Goal: Task Accomplishment & Management: Use online tool/utility

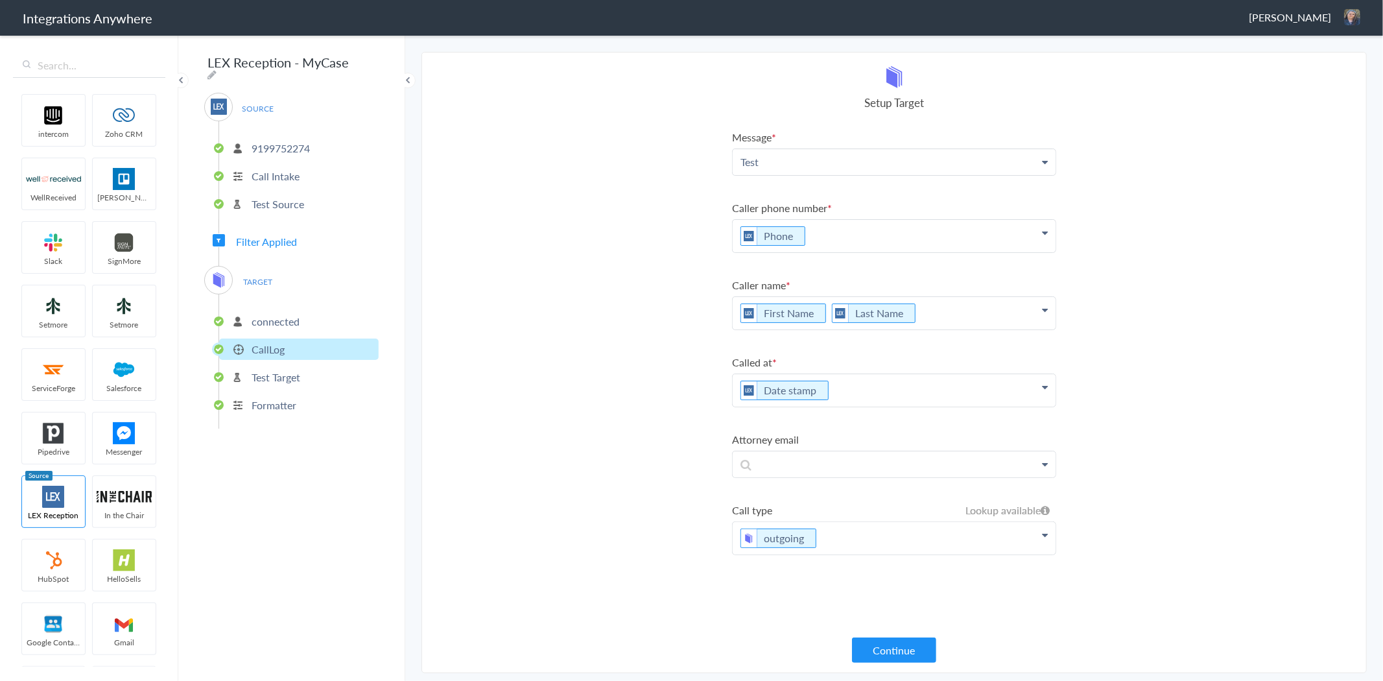
click at [835, 169] on p "Test" at bounding box center [894, 161] width 323 height 25
drag, startPoint x: 809, startPoint y: 251, endPoint x: 825, endPoint y: 245, distance: 17.5
click at [809, 251] on link "Message (if any)" at bounding box center [894, 255] width 323 height 28
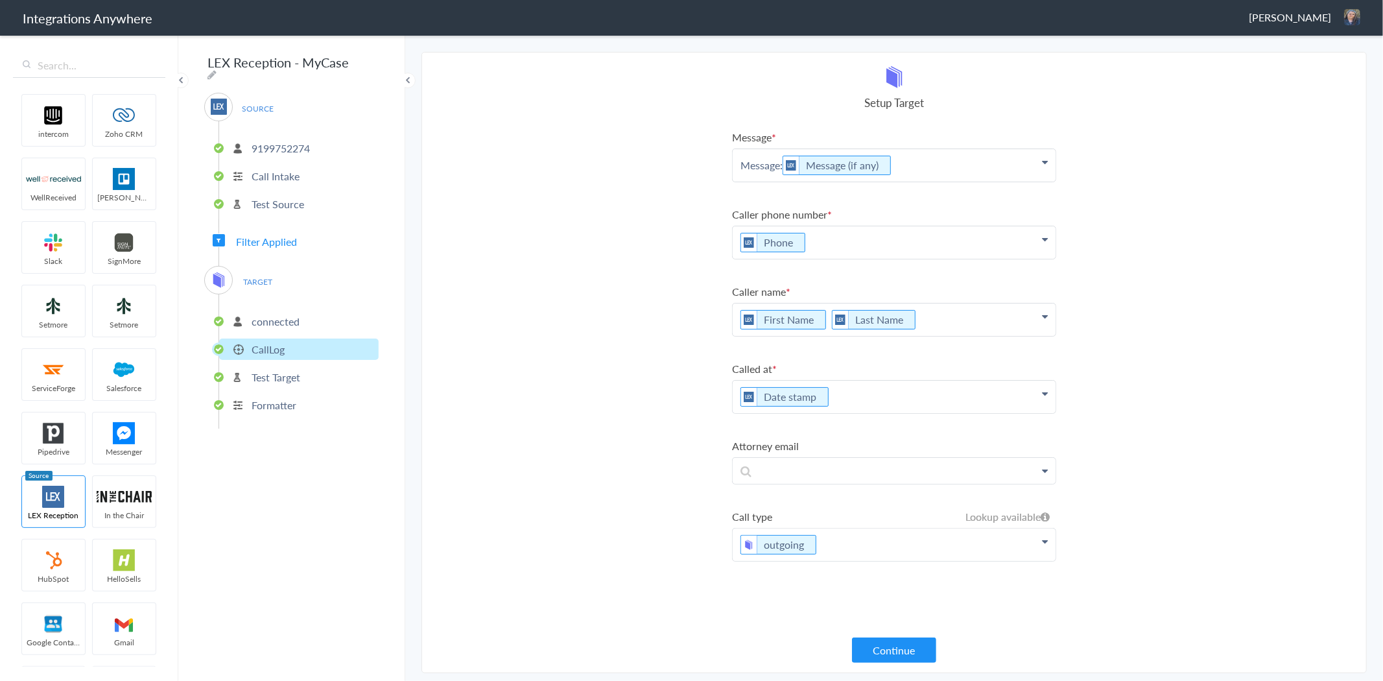
click at [940, 164] on p "Message: Message (if any)" at bounding box center [894, 165] width 323 height 32
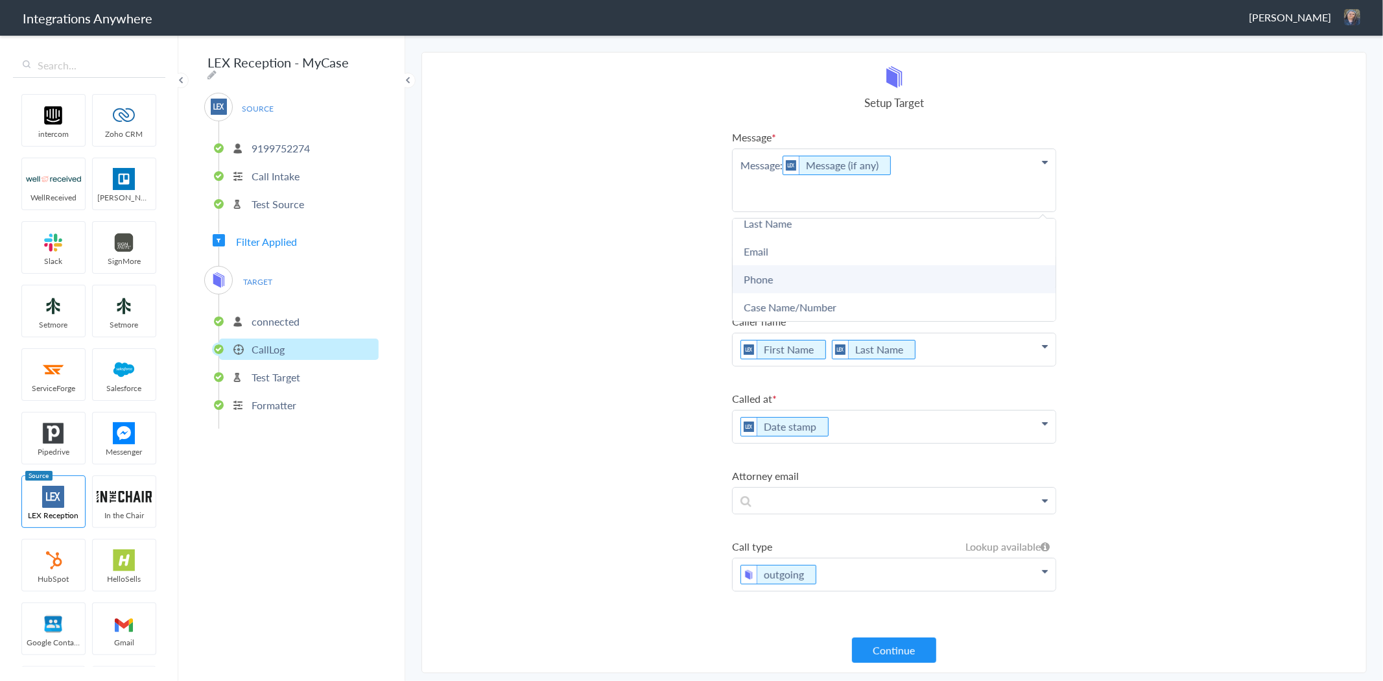
scroll to position [72, 0]
click at [846, 270] on link "Case Name/Number" at bounding box center [894, 275] width 323 height 28
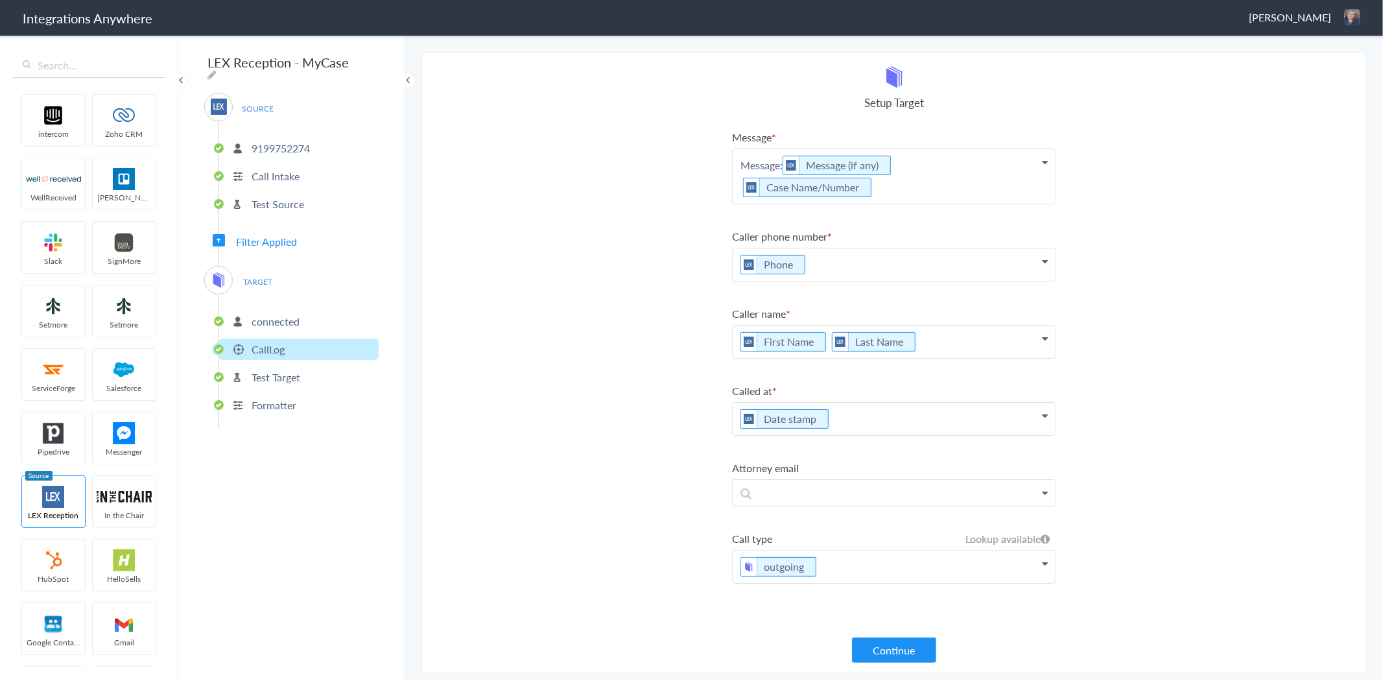
click at [740, 184] on p "Message: Message (if any) Case Name/Number" at bounding box center [894, 176] width 323 height 54
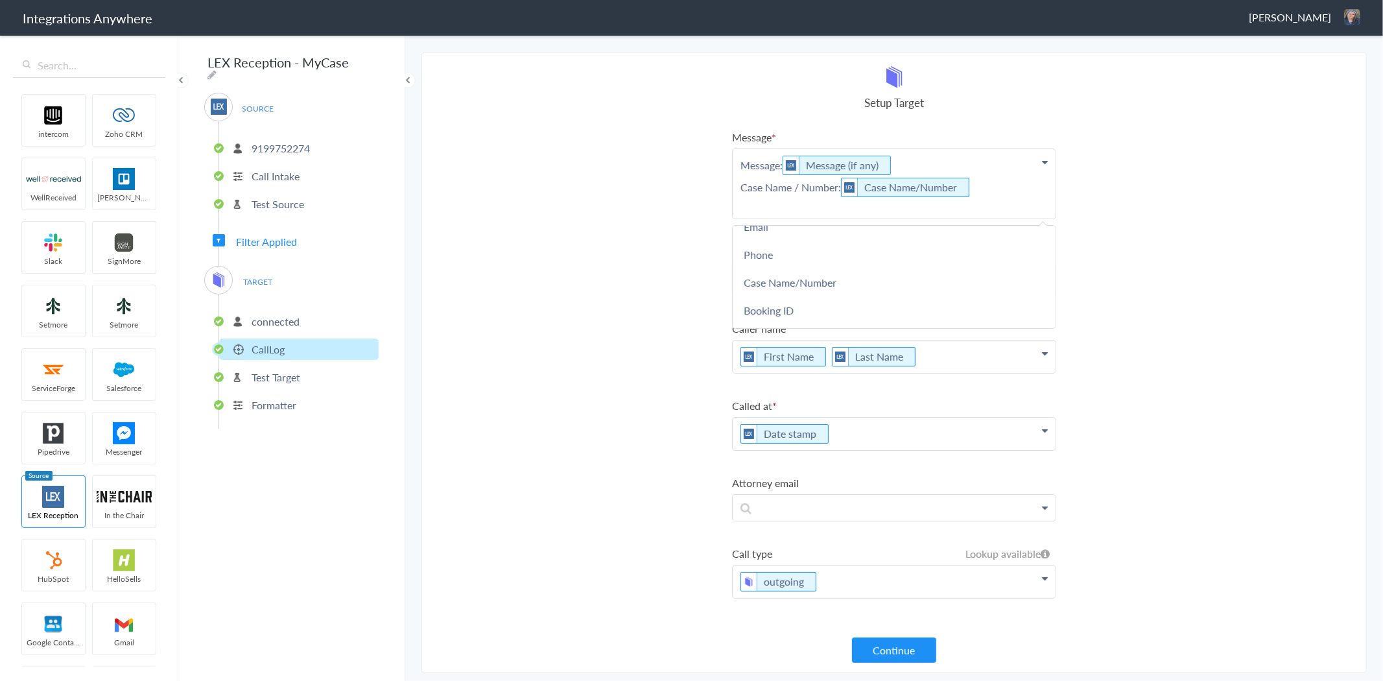
click at [997, 189] on p "Message: Message (if any) Case Name / Number: Case Name/Number" at bounding box center [894, 183] width 323 height 69
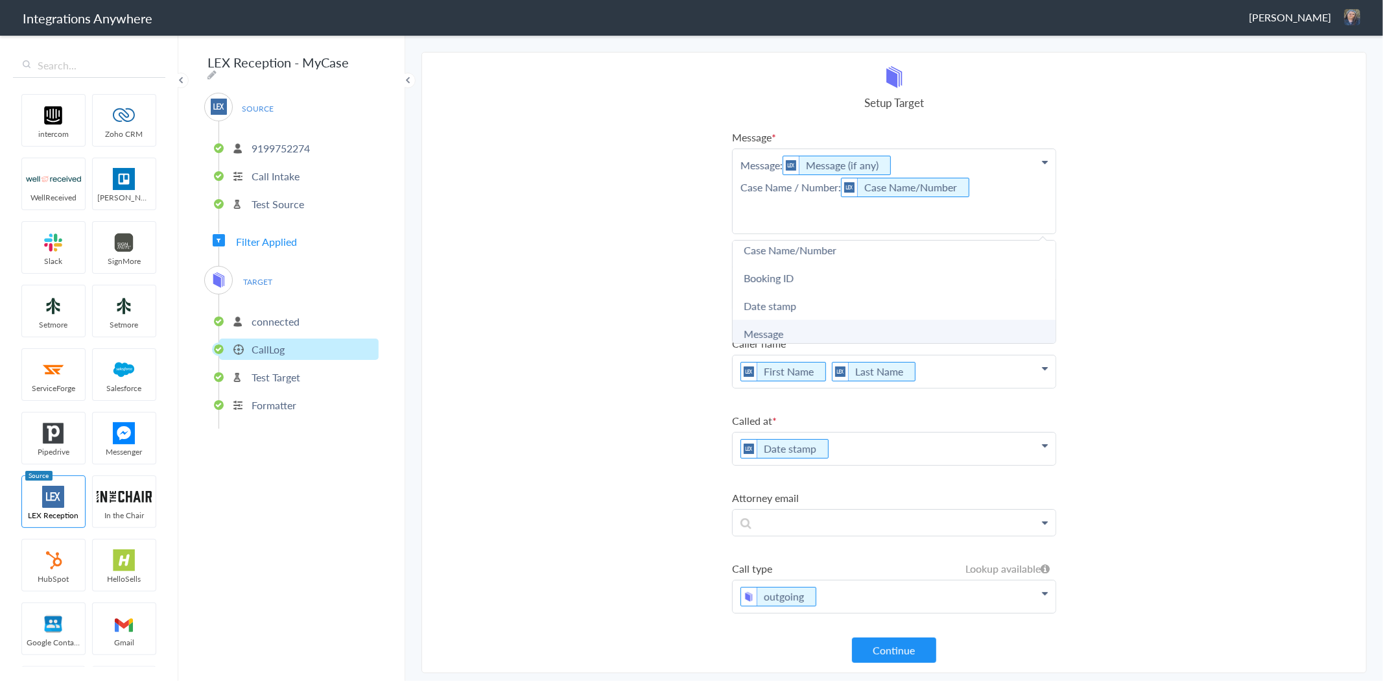
scroll to position [144, 0]
click at [783, 250] on link "Booking ID" at bounding box center [894, 253] width 323 height 28
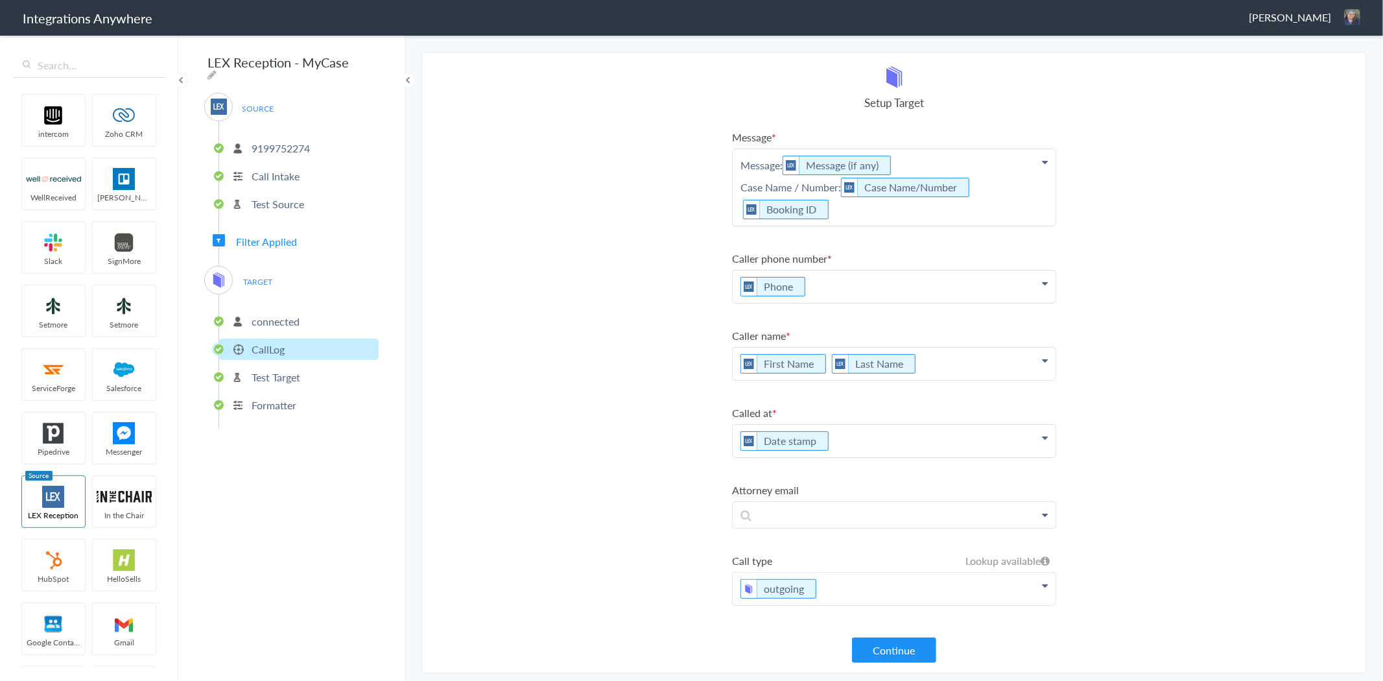
click at [739, 205] on p "Message: Message (if any) Case Name / Number: Case Name/Number Booking ID" at bounding box center [894, 187] width 323 height 77
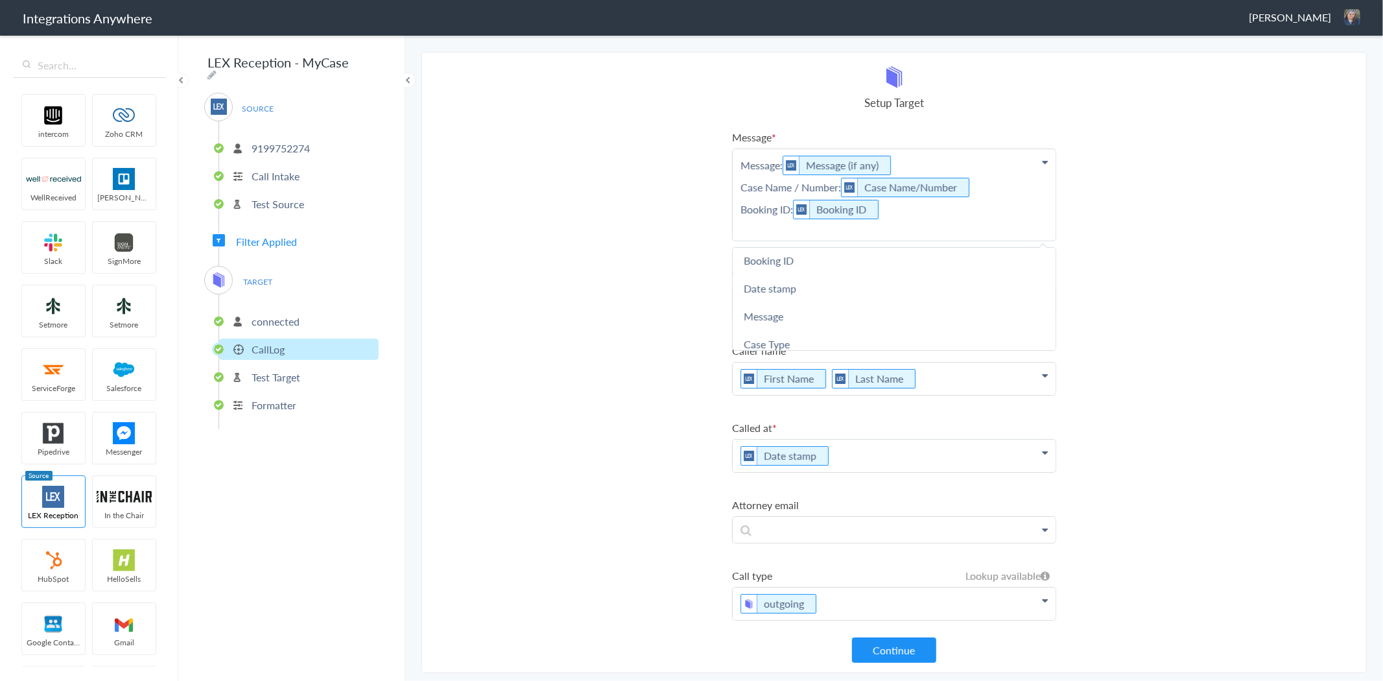
click at [790, 206] on p "Message: Message (if any) Case Name / Number: Case Name/Number Booking ID: Book…" at bounding box center [894, 194] width 323 height 91
click at [1008, 213] on p "Message: Message (if any) Case Name / Number: Case Name/Number Booking ID (if a…" at bounding box center [894, 194] width 323 height 91
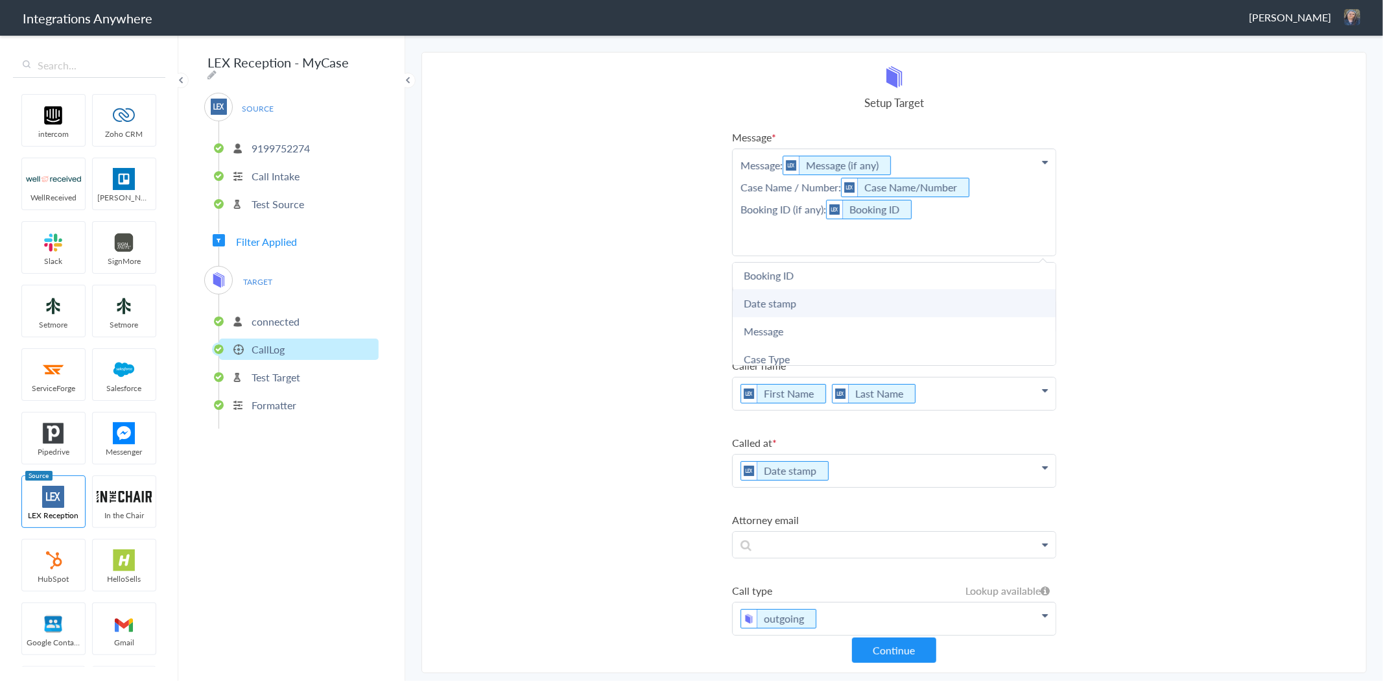
scroll to position [216, 0]
click at [781, 288] on link "Case Type" at bounding box center [894, 287] width 323 height 28
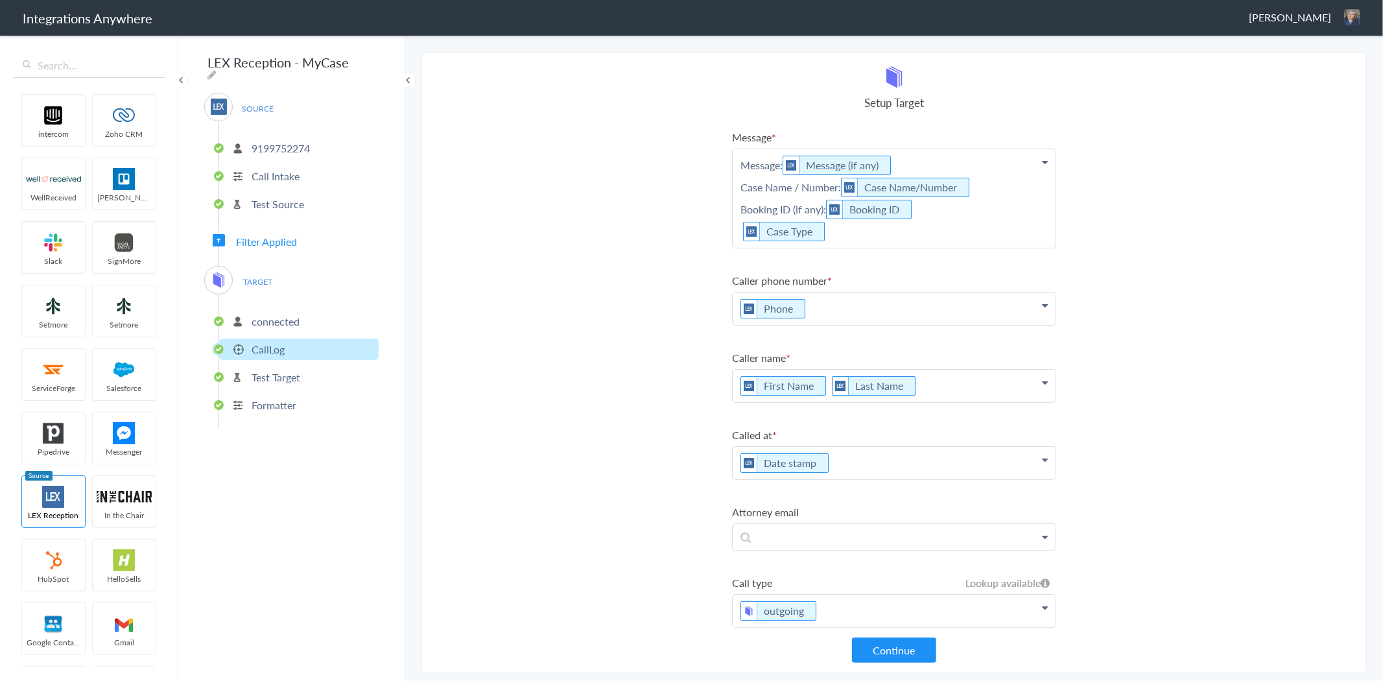
click at [742, 230] on p "Message: Message (if any) Case Name / Number: Case Name/Number Booking ID (if a…" at bounding box center [894, 198] width 323 height 99
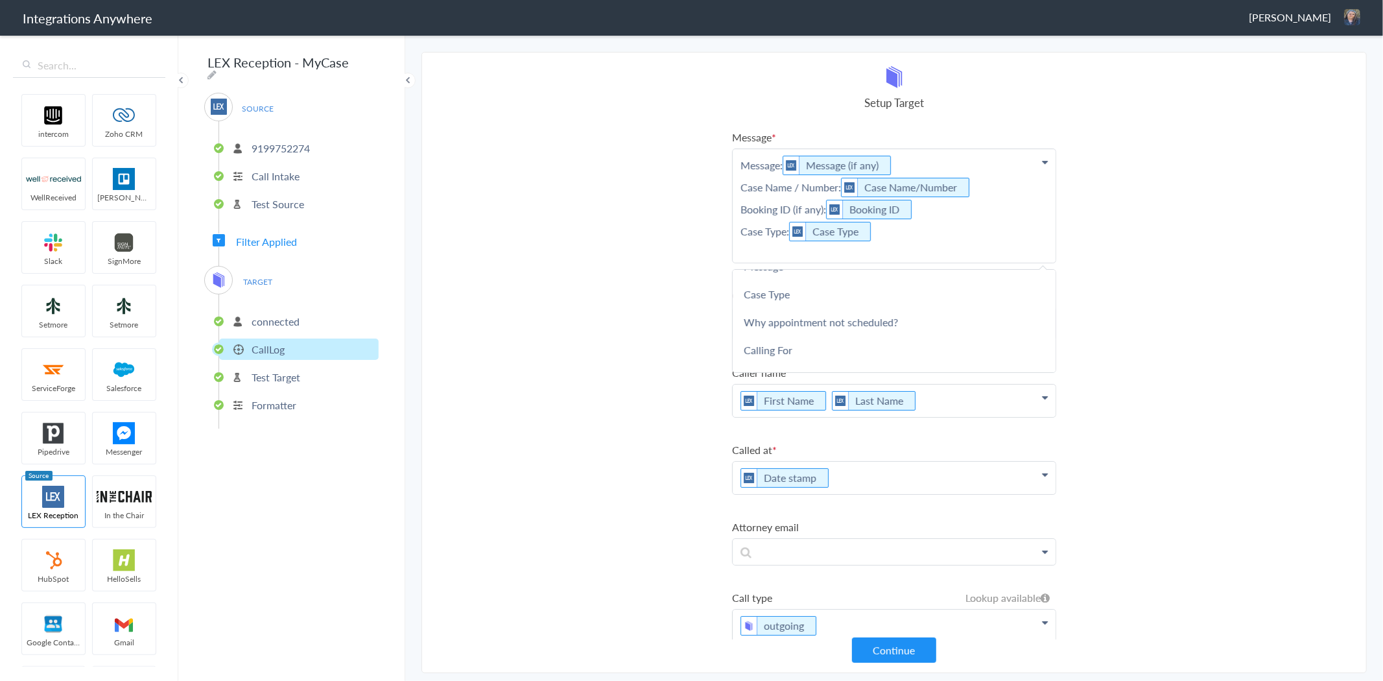
click at [939, 223] on p "Message: Message (if any) Case Name / Number: Case Name/Number Booking ID (if a…" at bounding box center [894, 205] width 323 height 113
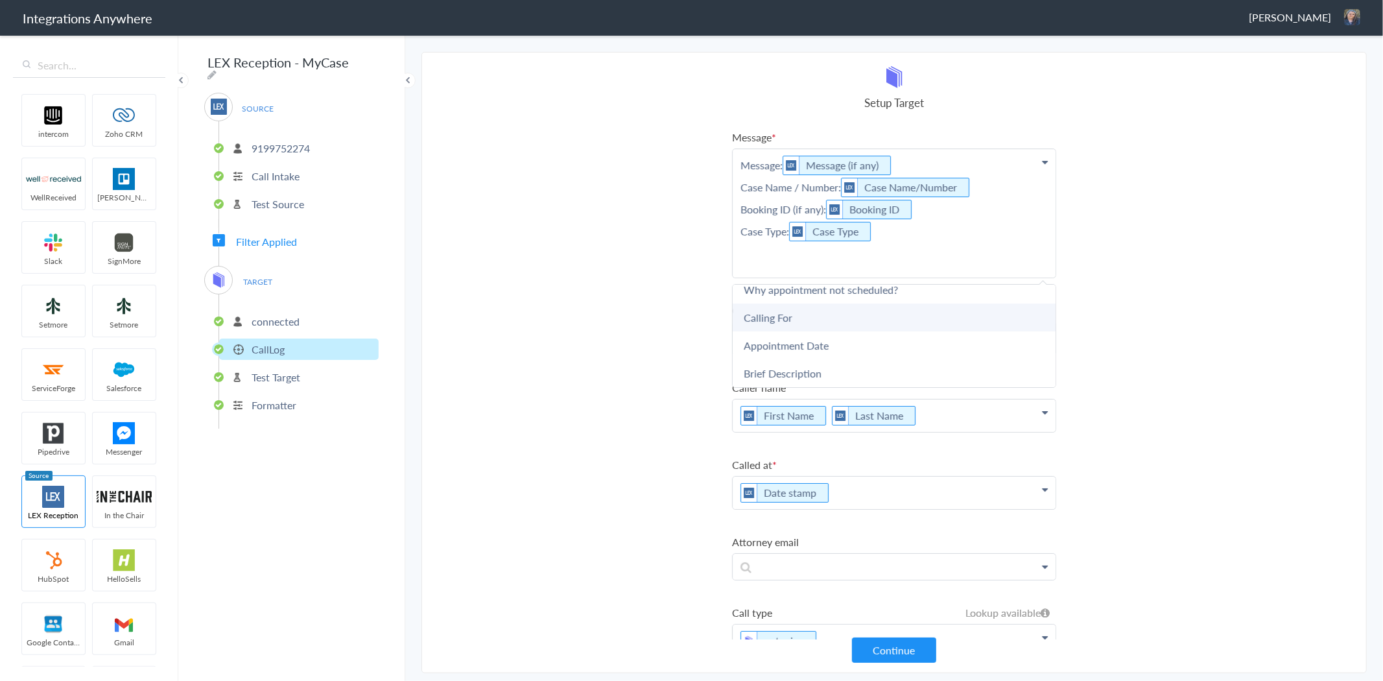
scroll to position [288, 0]
click at [830, 291] on link "Calling For" at bounding box center [894, 293] width 323 height 28
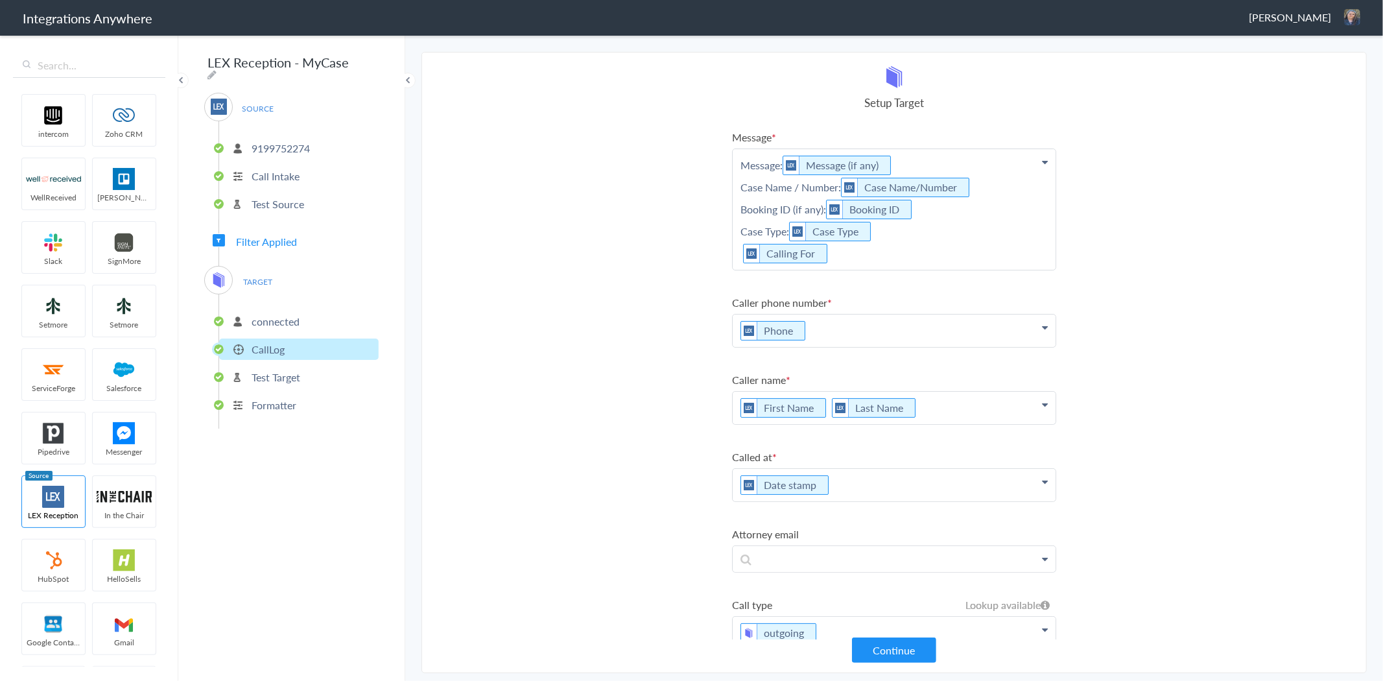
click at [741, 253] on p "Message: Message (if any) Case Name / Number: Case Name/Number Booking ID (if a…" at bounding box center [894, 209] width 323 height 121
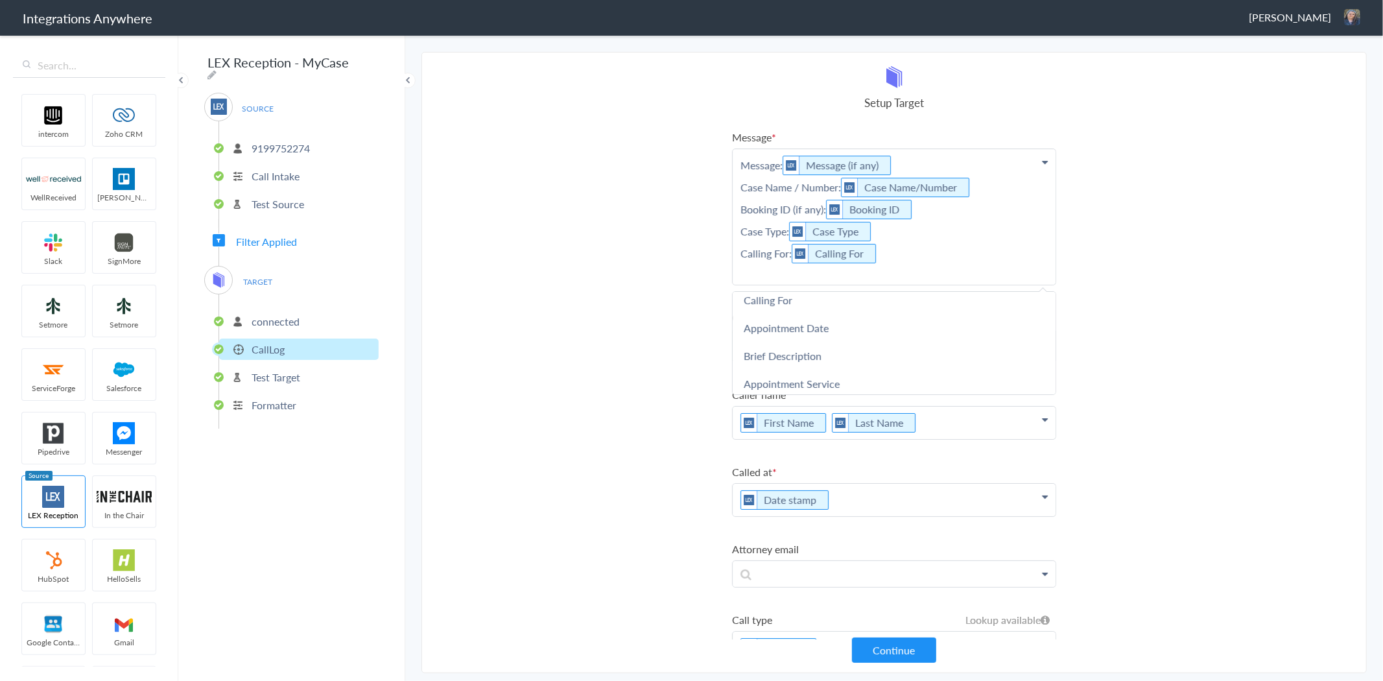
click at [962, 267] on p "Message: Message (if any) Case Name / Number: Case Name/Number Booking ID (if a…" at bounding box center [894, 217] width 323 height 136
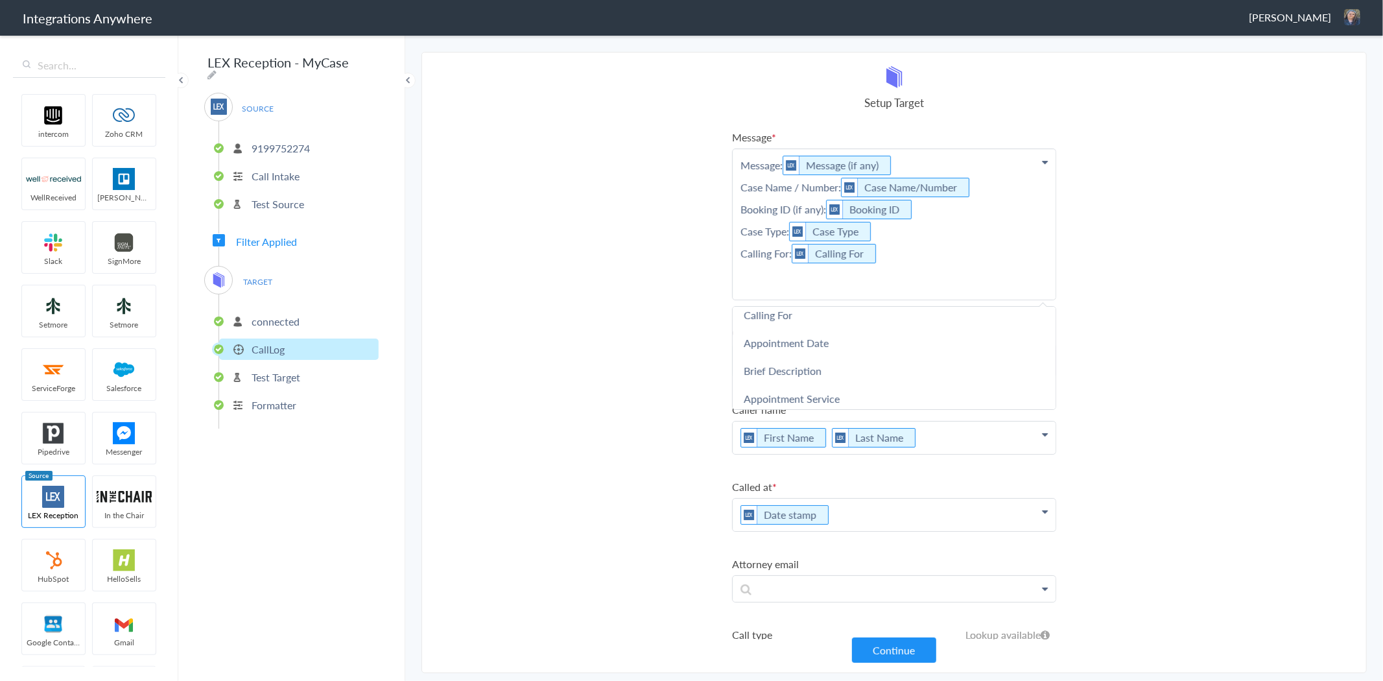
click at [745, 228] on p "Message: Message (if any) Case Name / Number: Case Name/Number Booking ID (if a…" at bounding box center [894, 224] width 323 height 150
click at [754, 268] on p "Message: Message (if any) Case Name / Number: Case Name/Number Booking ID (if a…" at bounding box center [894, 224] width 323 height 150
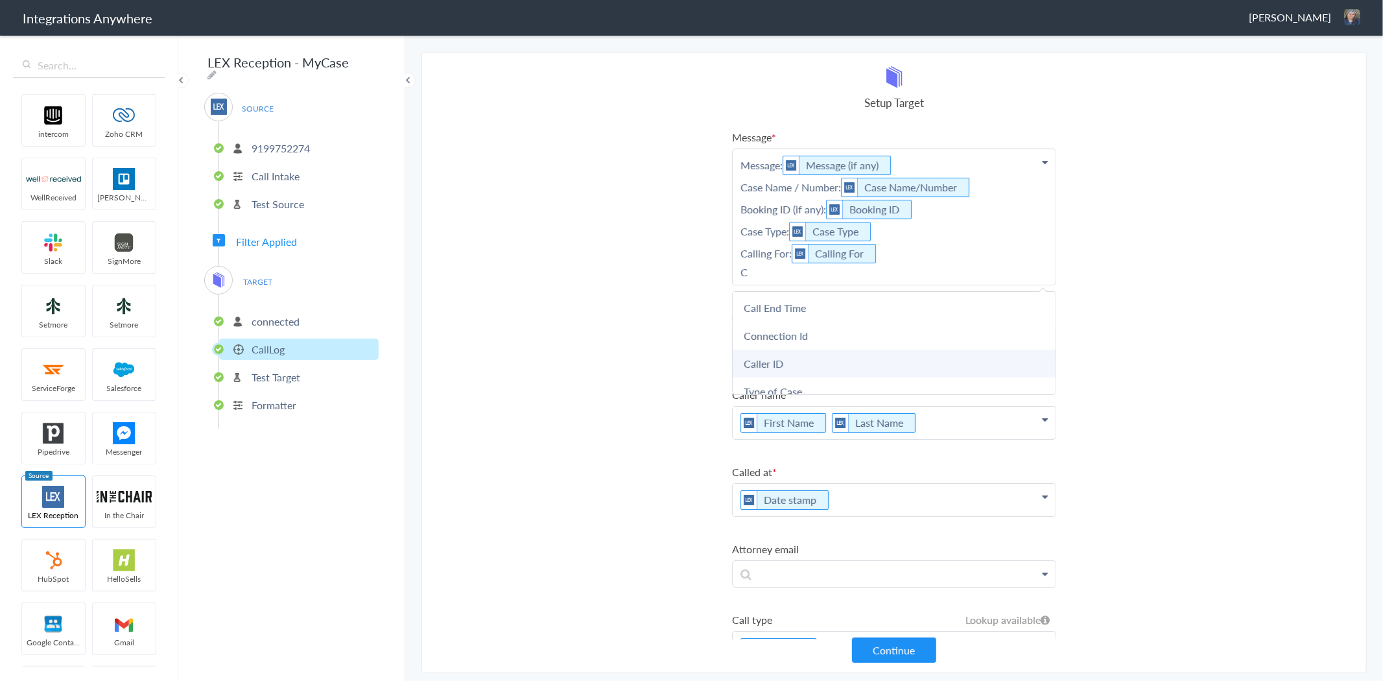
scroll to position [241, 0]
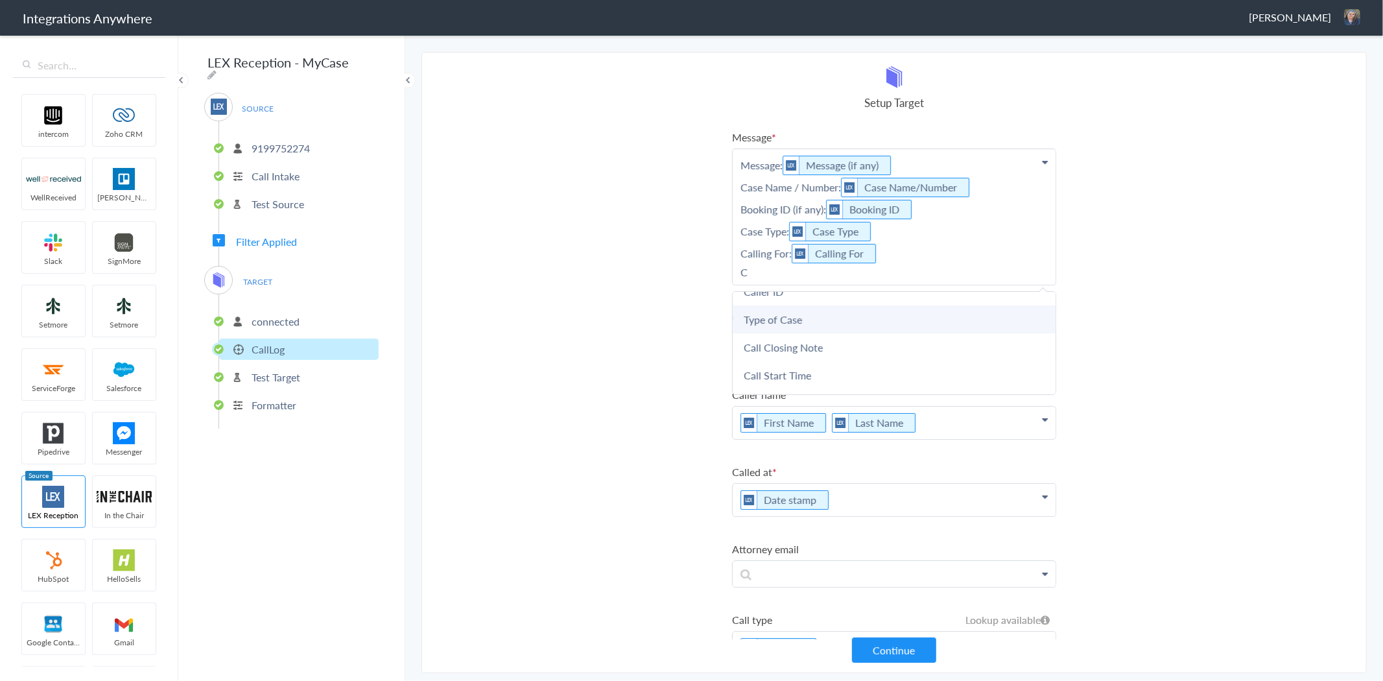
click at [793, 314] on link "Type of Case" at bounding box center [894, 319] width 323 height 28
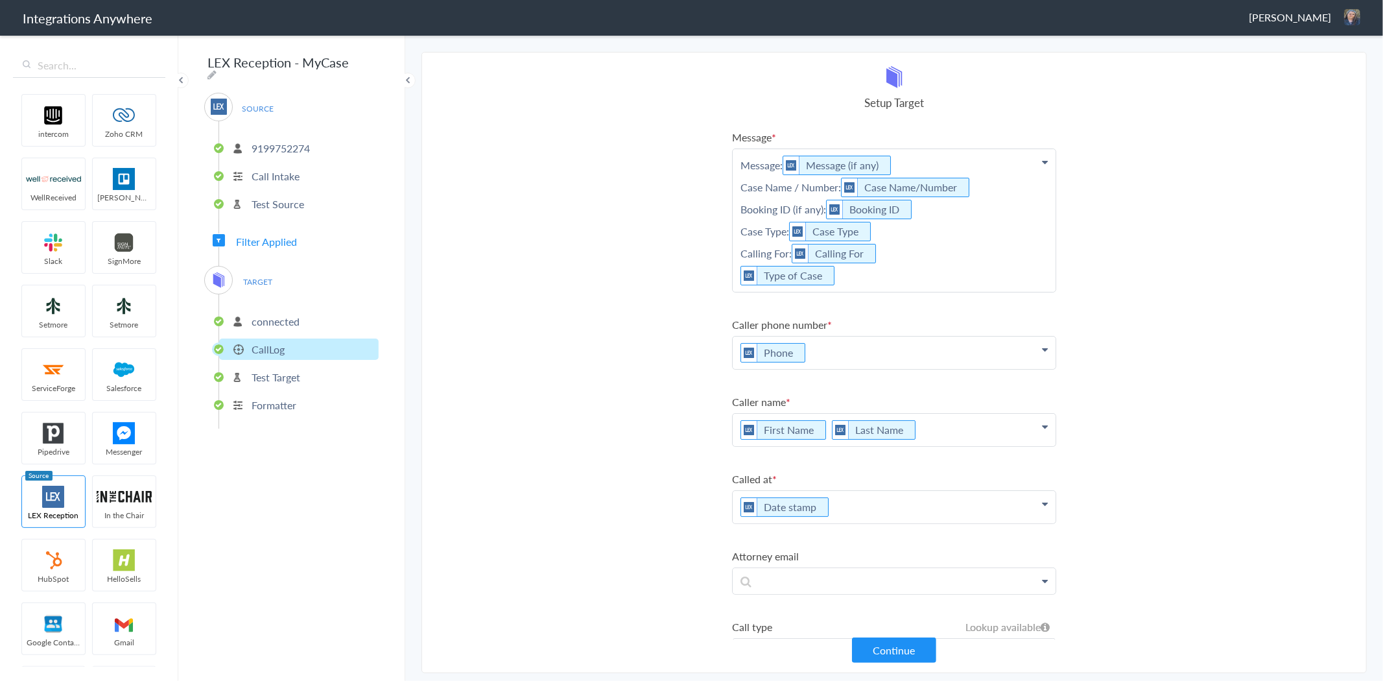
click at [737, 273] on p "Message: Message (if any) Case Name / Number: Case Name/Number Booking ID (if a…" at bounding box center [894, 220] width 323 height 143
click at [736, 273] on p "Message: Message (if any) Case Name / Number: Case Name/Number Booking ID (if a…" at bounding box center [894, 220] width 323 height 143
click at [734, 272] on p "Message: Message (if any) Case Name / Number: Case Name/Number Booking ID (if a…" at bounding box center [894, 220] width 323 height 143
click at [736, 272] on p "Message: Message (if any) Case Name / Number: Case Name/Number Booking ID (if a…" at bounding box center [894, 220] width 323 height 143
click at [735, 275] on p "Message: Message (if any) Case Name / Number: Case Name/Number Booking ID (if a…" at bounding box center [894, 220] width 323 height 143
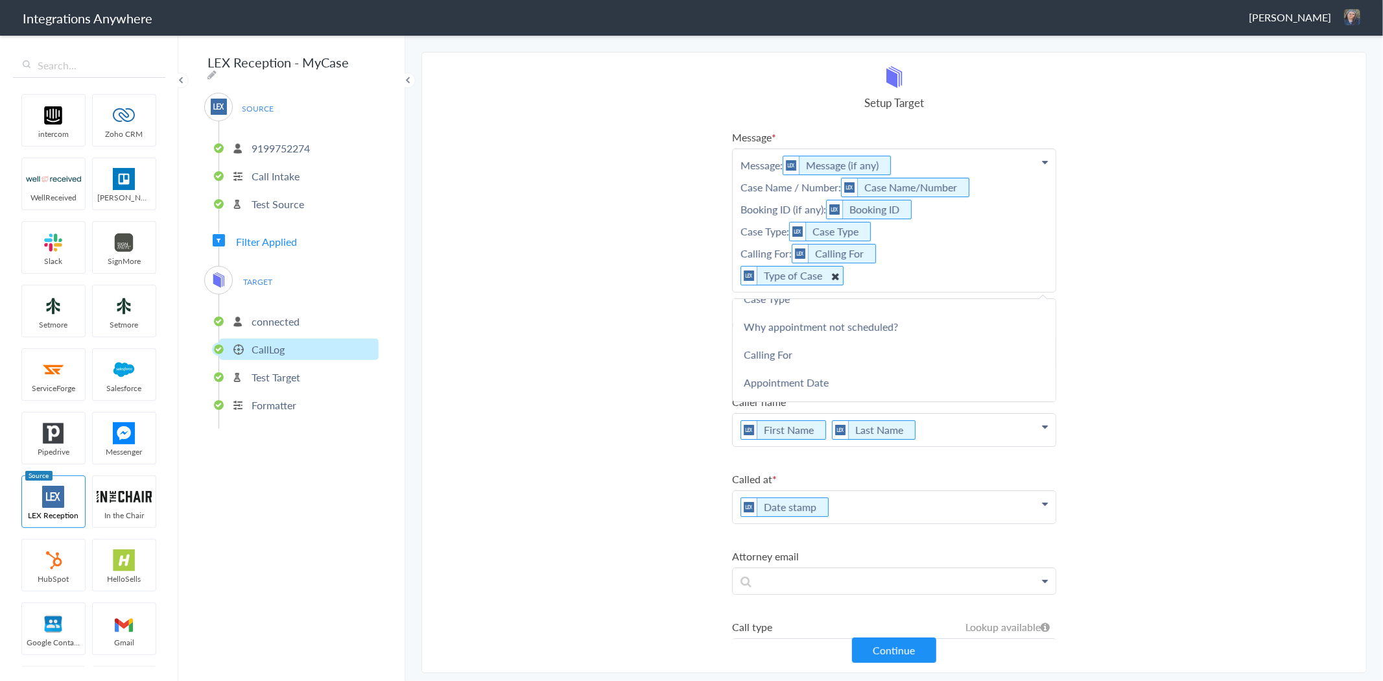
click at [746, 275] on img at bounding box center [749, 276] width 16 height 18
click at [861, 274] on p "Message: Message (if any) Case Name / Number: Case Name/Number Booking ID (if a…" at bounding box center [894, 220] width 323 height 143
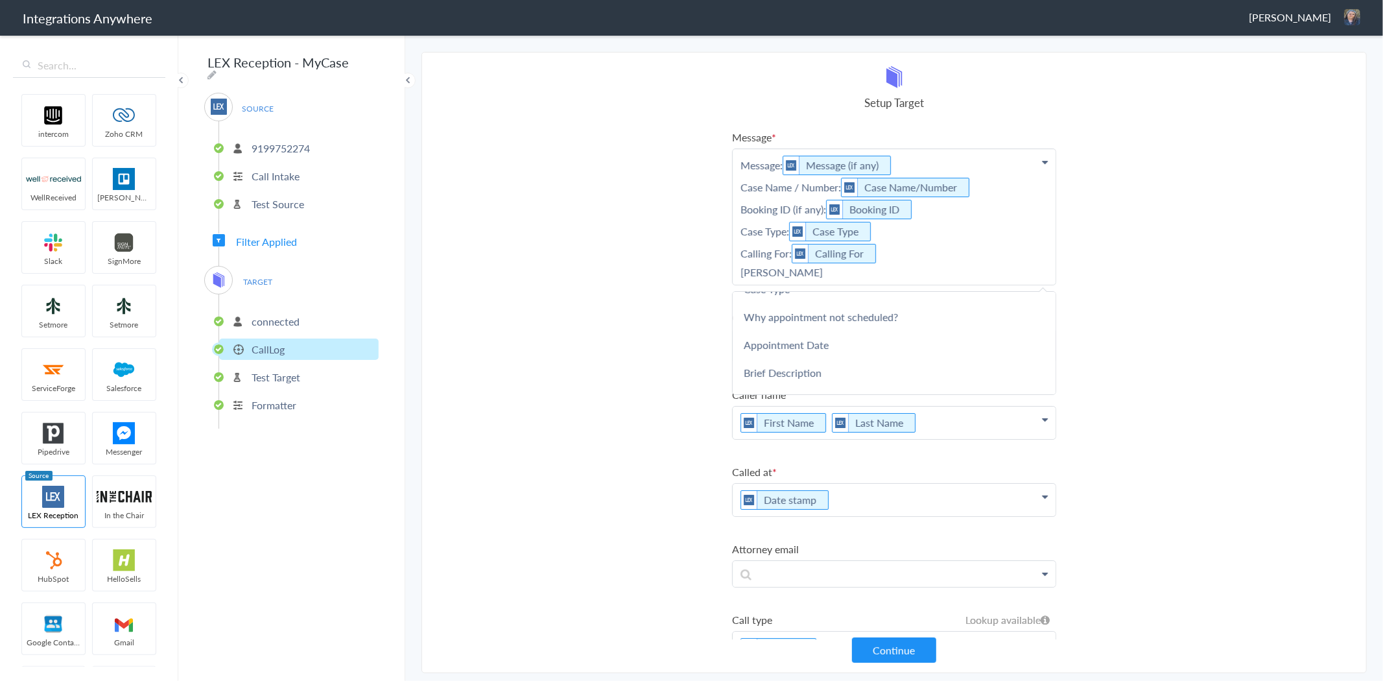
scroll to position [0, 0]
click at [773, 332] on link "Type of Case" at bounding box center [894, 337] width 323 height 28
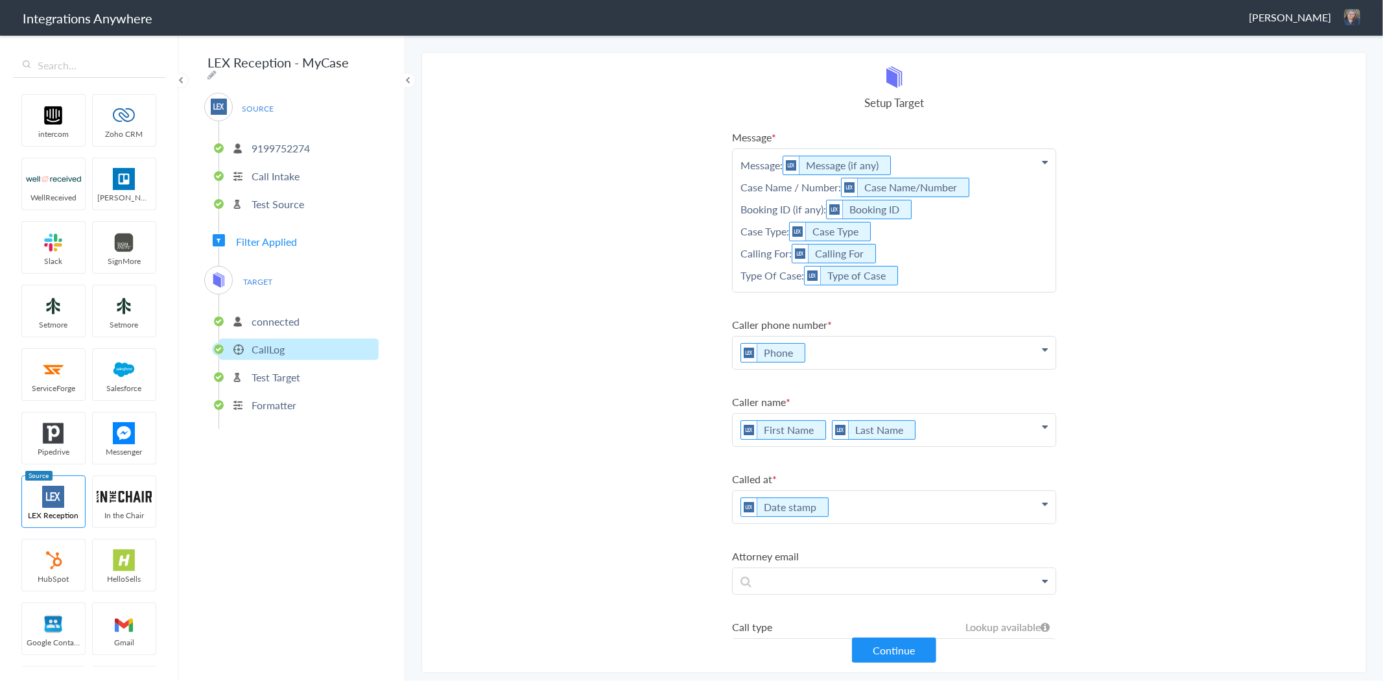
click at [917, 280] on p "Message: Message (if any) Case Name / Number: Case Name/Number Booking ID (if a…" at bounding box center [894, 220] width 323 height 143
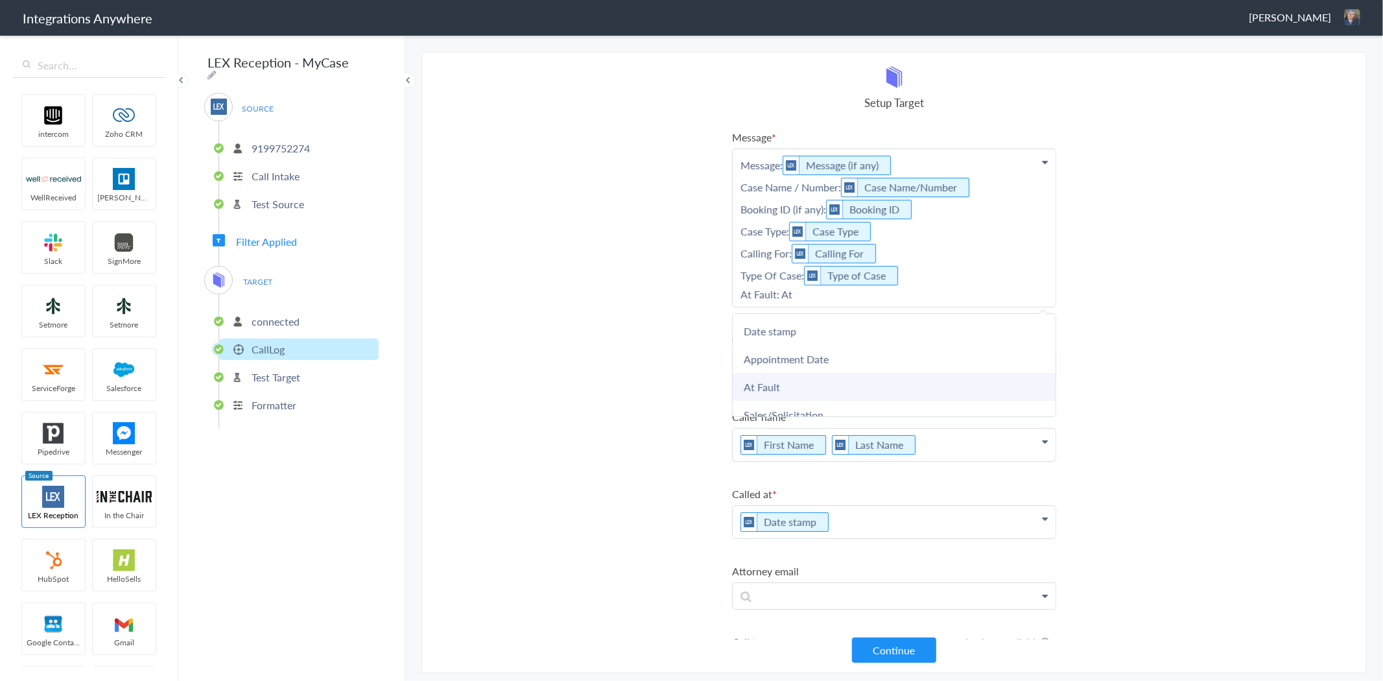
click at [838, 373] on link "At Fault" at bounding box center [894, 387] width 323 height 28
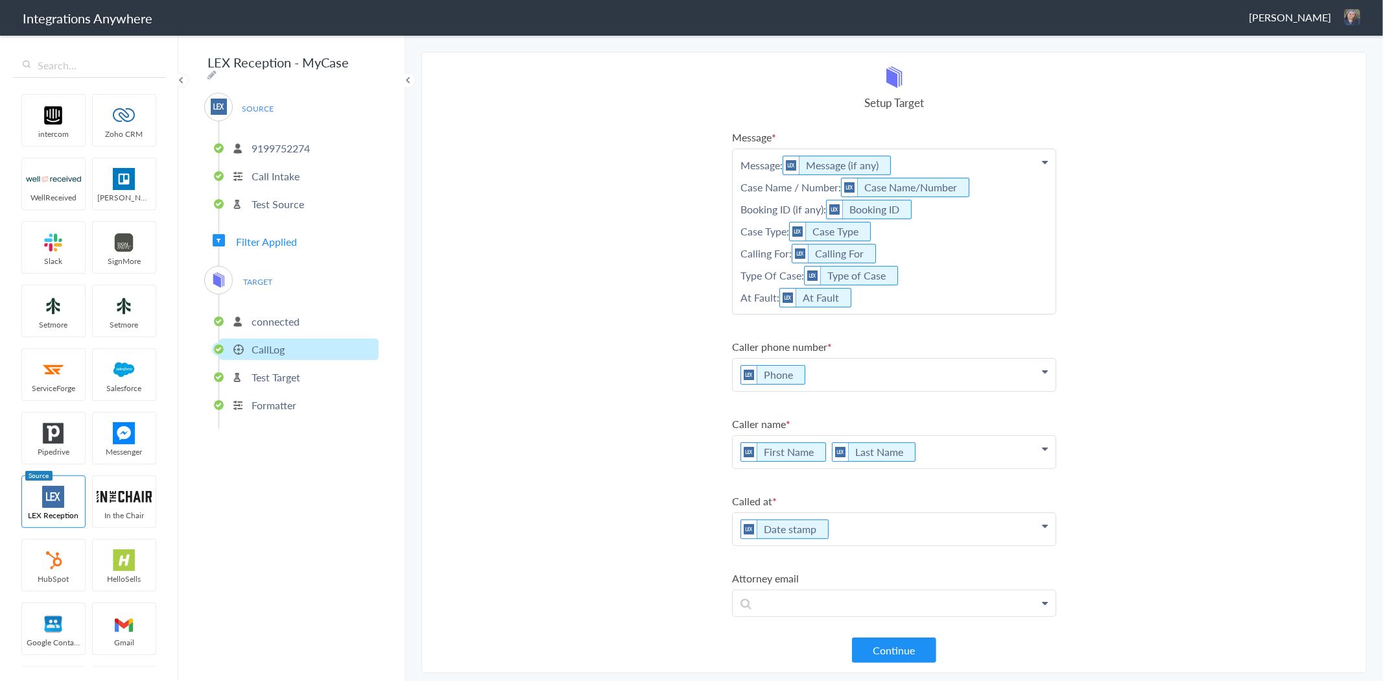
click at [916, 301] on p "Message: Message (if any) Case Name / Number: Case Name/Number Booking ID (if a…" at bounding box center [894, 231] width 323 height 165
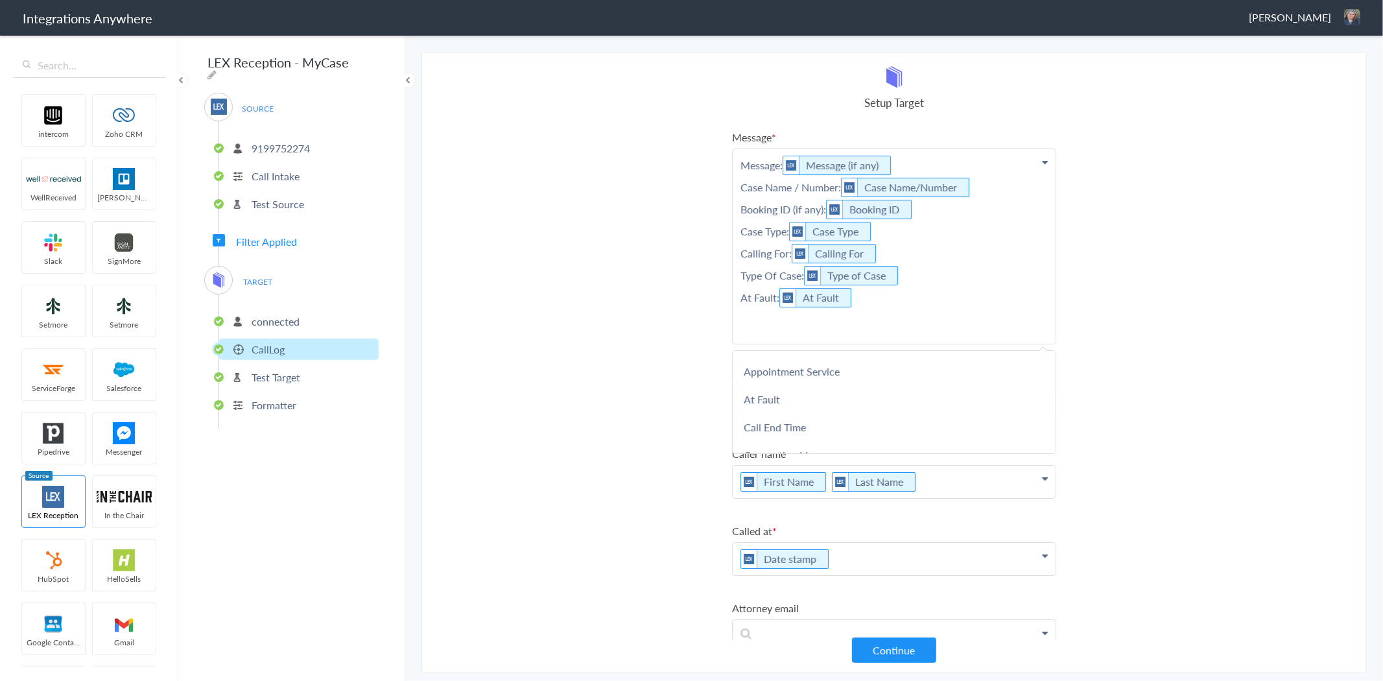
scroll to position [360, 0]
click at [938, 164] on p "Message: Message (if any) Case Name / Number: Case Name/Number Booking ID (if a…" at bounding box center [894, 246] width 323 height 195
click at [945, 161] on p "Message: Message (if any) Case Name / Number: Case Name/Number Booking ID (if a…" at bounding box center [894, 246] width 323 height 195
click at [922, 163] on p "Message: Message (if any) Case Name / Number: Case Name/Number Booking ID (if a…" at bounding box center [894, 246] width 323 height 195
click at [739, 164] on p "Message: Message (if any) Case Name / Number: Case Name/Number Booking ID (if a…" at bounding box center [894, 246] width 323 height 195
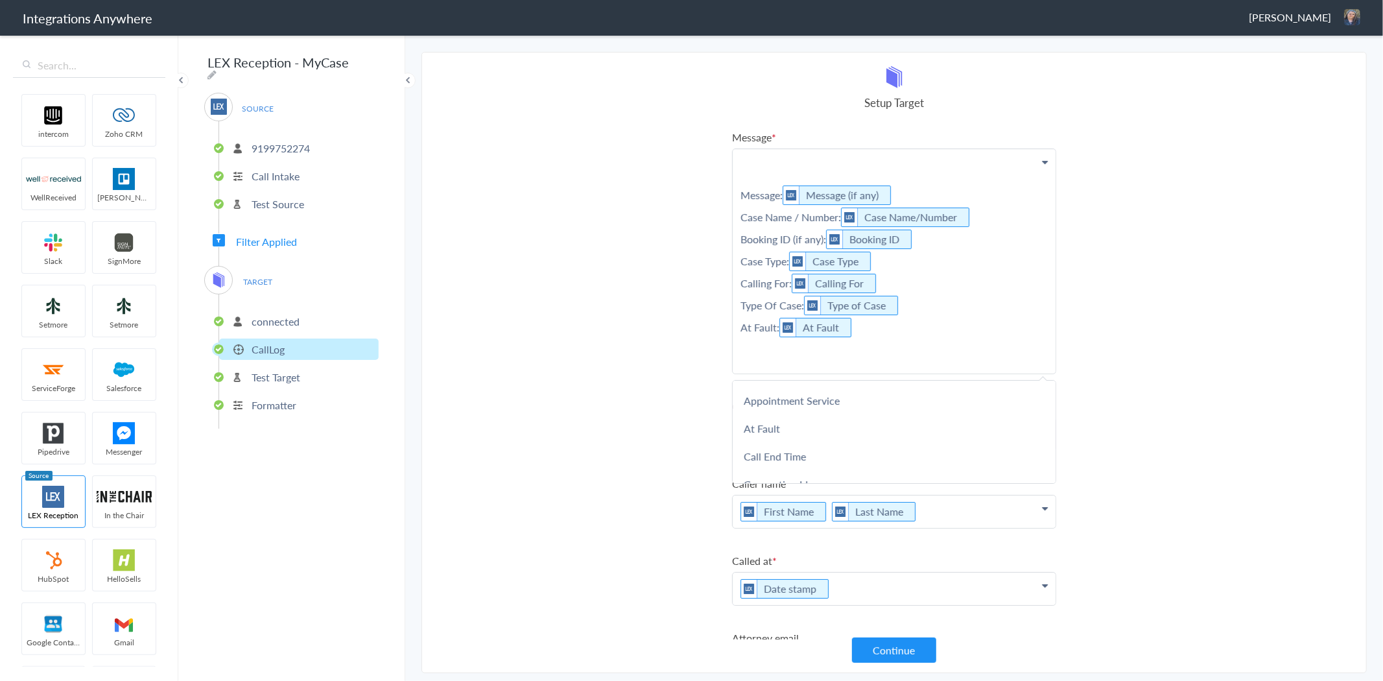
click at [756, 175] on p "Message: Message (if any) Case Name / Number: Case Name/Number Booking ID (if a…" at bounding box center [894, 261] width 323 height 224
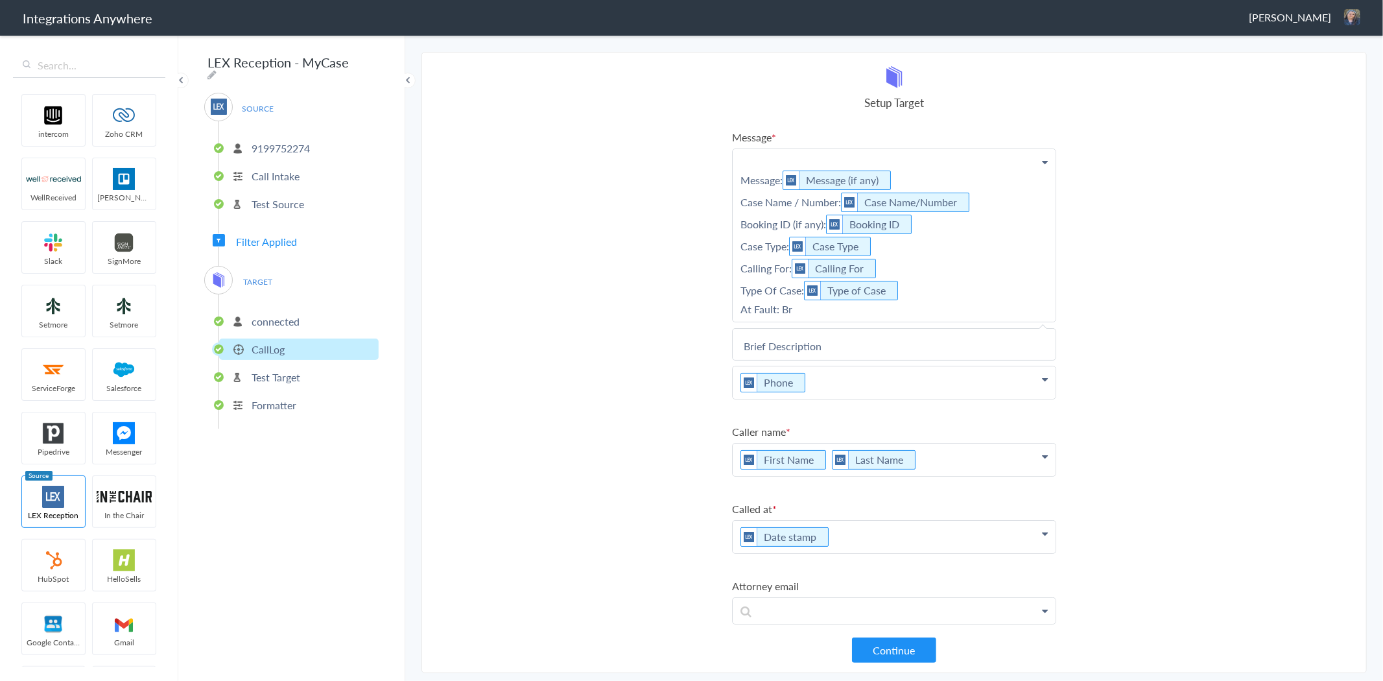
scroll to position [0, 0]
drag, startPoint x: 782, startPoint y: 310, endPoint x: 809, endPoint y: 311, distance: 27.3
click at [809, 311] on p "Message: Message (if any) Case Name / Number: Case Name/Number Booking ID (if a…" at bounding box center [894, 235] width 323 height 173
click at [800, 396] on link "At Fault" at bounding box center [894, 402] width 323 height 28
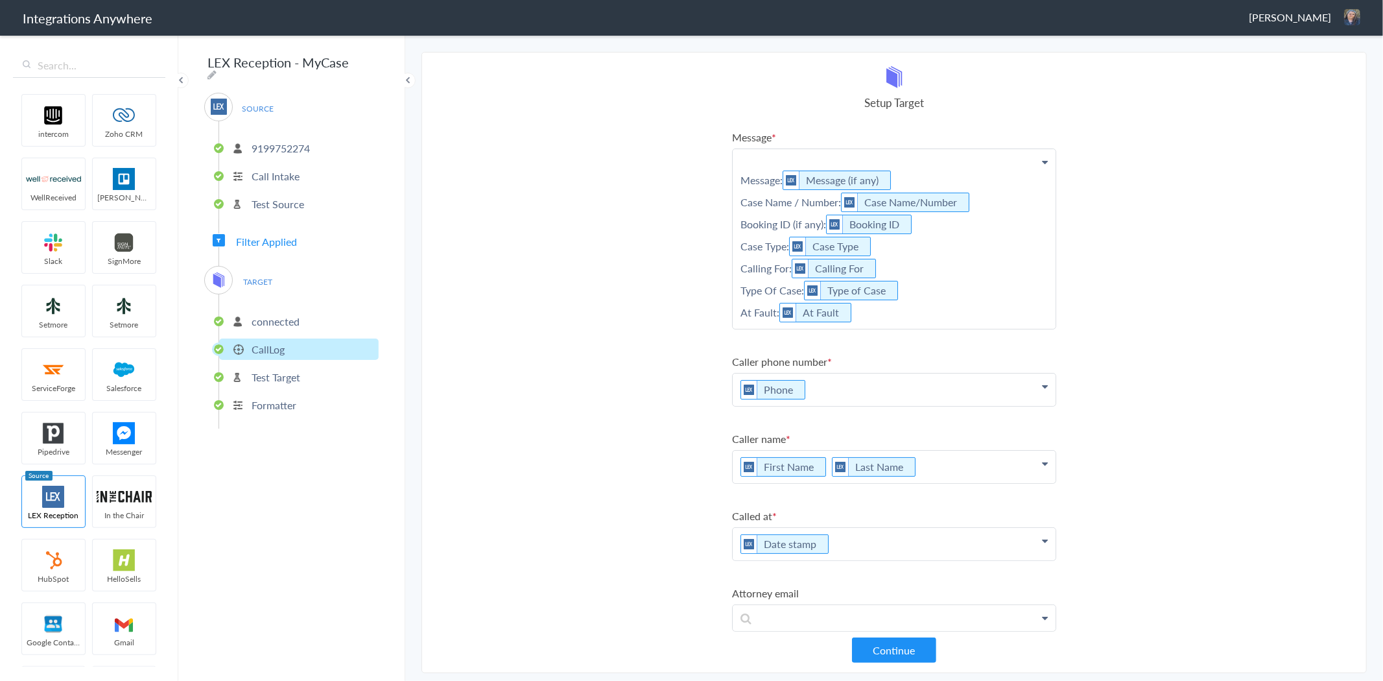
click at [755, 163] on p "Message: Message (if any) Case Name / Number: Case Name/Number Booking ID (if a…" at bounding box center [894, 239] width 323 height 180
click at [863, 161] on p "Brief Description: Message: Message (if any) Case Name / Number: Case Name/Numb…" at bounding box center [894, 239] width 323 height 180
click at [1012, 261] on p "Brief Description: Message: Message (if any) Case Name / Number: Case Name/Numb…" at bounding box center [894, 239] width 323 height 180
click at [851, 159] on p "Brief Description: Message: Message (if any) Case Name / Number: Case Name/Numb…" at bounding box center [894, 239] width 323 height 180
click at [883, 287] on link "Type of Case" at bounding box center [857, 290] width 58 height 15
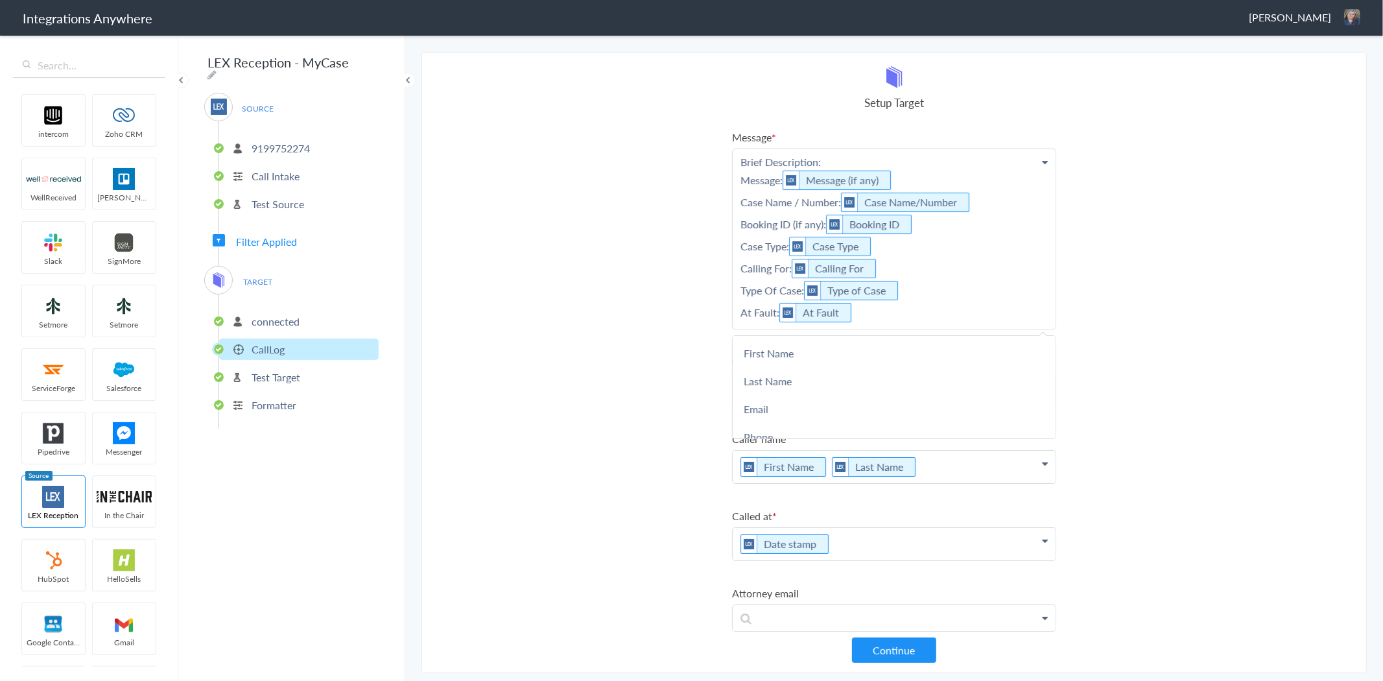
click at [879, 305] on p "Brief Description: Message: Message (if any) Case Name / Number: Case Name/Numb…" at bounding box center [894, 239] width 323 height 180
click at [830, 154] on p "Brief Description: Message: Message (if any) Case Name / Number: Case Name/Numb…" at bounding box center [894, 239] width 323 height 180
click at [955, 211] on p "Brief Description: Message: Message (if any) Case Name / Number: Case Name/Numb…" at bounding box center [894, 239] width 323 height 180
click at [953, 253] on p "Brief Description: Message: Message (if any) Case Name / Number: Case Name/Numb…" at bounding box center [894, 239] width 323 height 180
click at [876, 147] on li "Message Brief Description: Message: Message (if any) Case Name / Number: Case N…" at bounding box center [894, 230] width 324 height 200
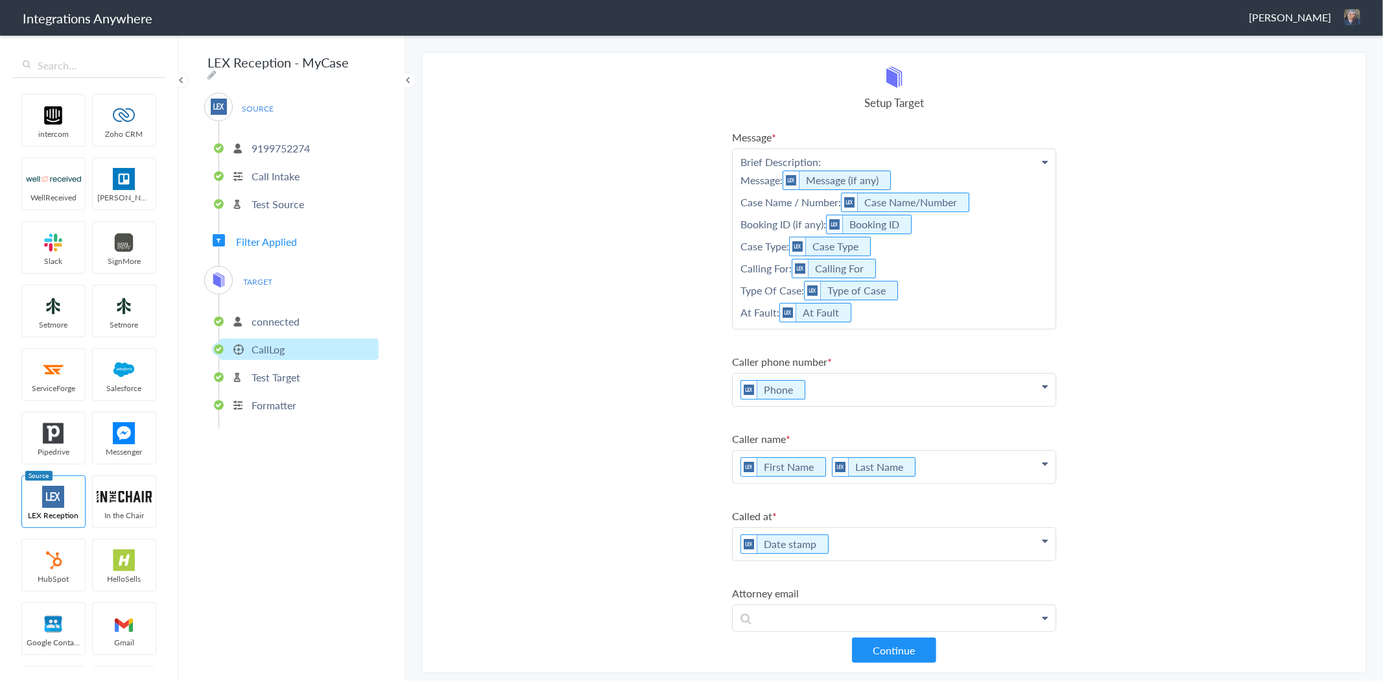
click at [869, 157] on p "Brief Description: Message: Message (if any) Case Name / Number: Case Name/Numb…" at bounding box center [894, 239] width 323 height 180
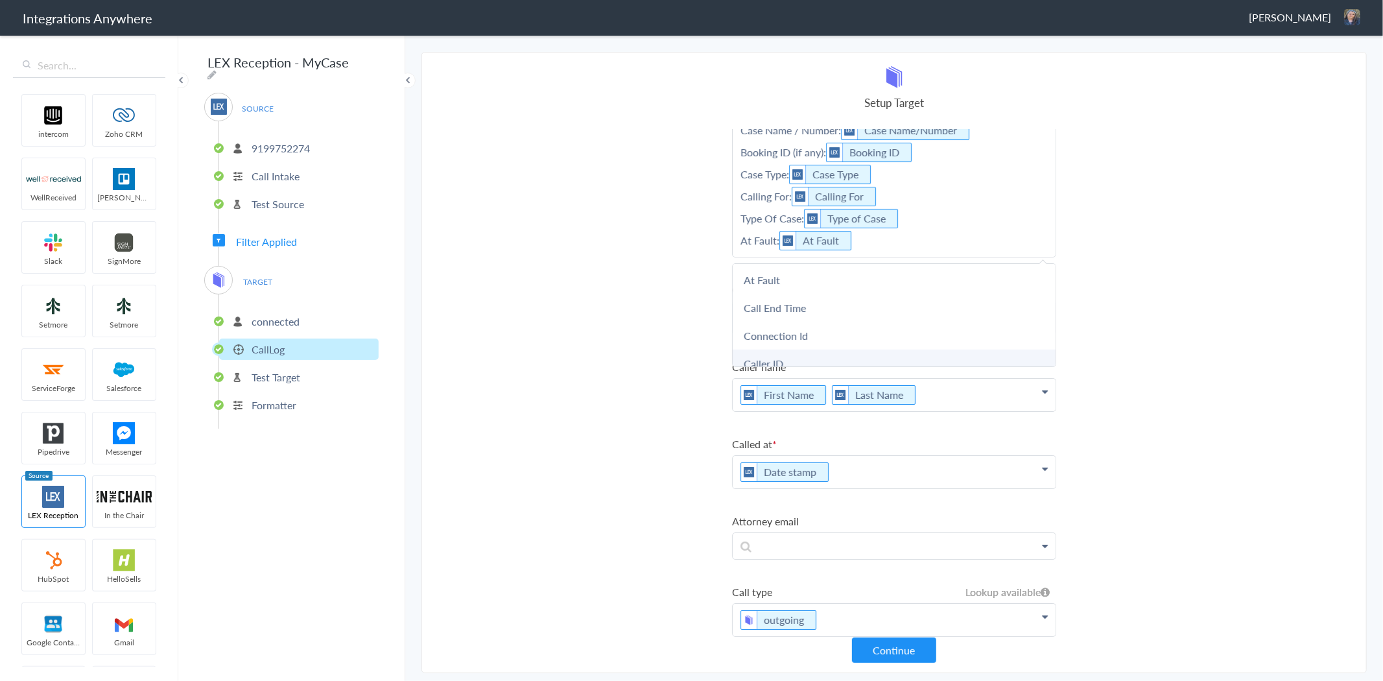
scroll to position [320, 0]
click at [793, 296] on link "Brief Description" at bounding box center [894, 296] width 323 height 28
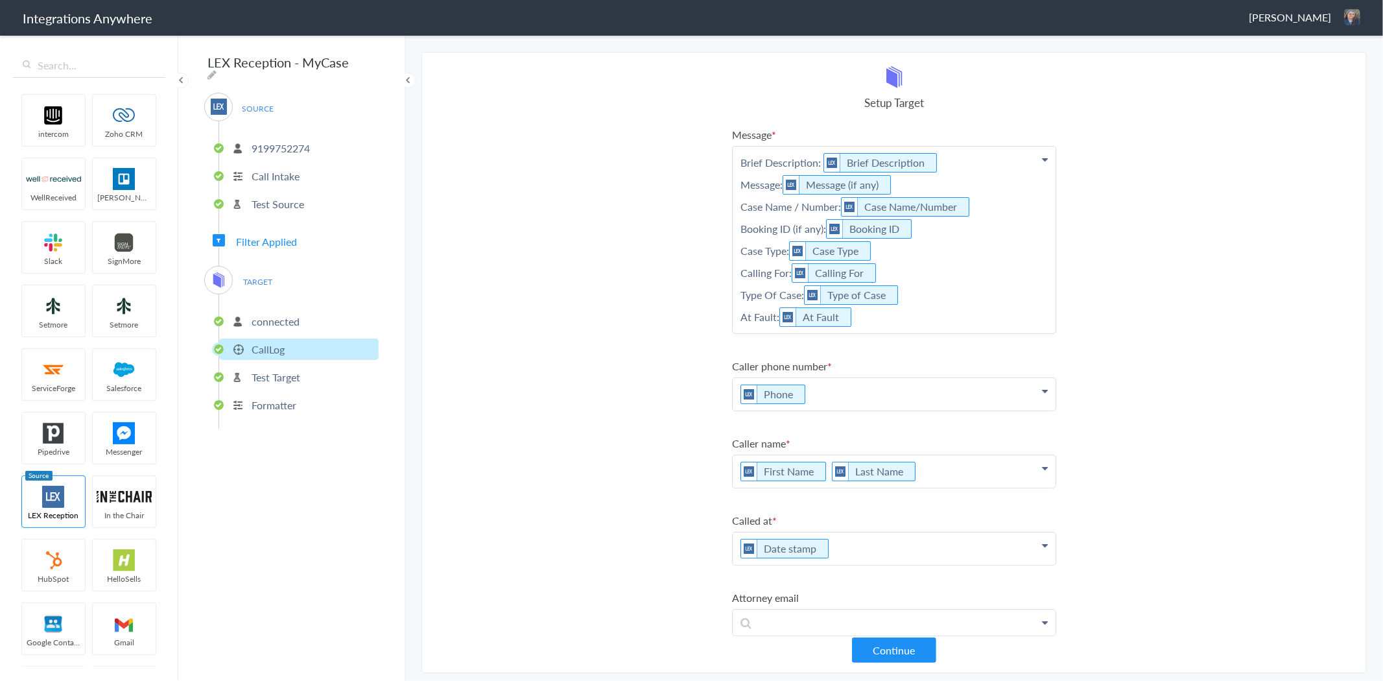
scroll to position [0, 0]
click at [975, 185] on p "Brief Description: Brief Description Message: Message (if any) Case Name / Numb…" at bounding box center [894, 242] width 323 height 187
click at [979, 184] on p "Brief Description: Brief Description Message: Message (if any) Case Name / Numb…" at bounding box center [894, 242] width 323 height 187
click at [925, 271] on p "Brief Description: Brief Description Message: Message (if any) Case Name / Numb…" at bounding box center [894, 242] width 323 height 187
click at [900, 309] on p "Brief Description: Brief Description Message: Message (if any) Case Name / Numb…" at bounding box center [894, 242] width 323 height 187
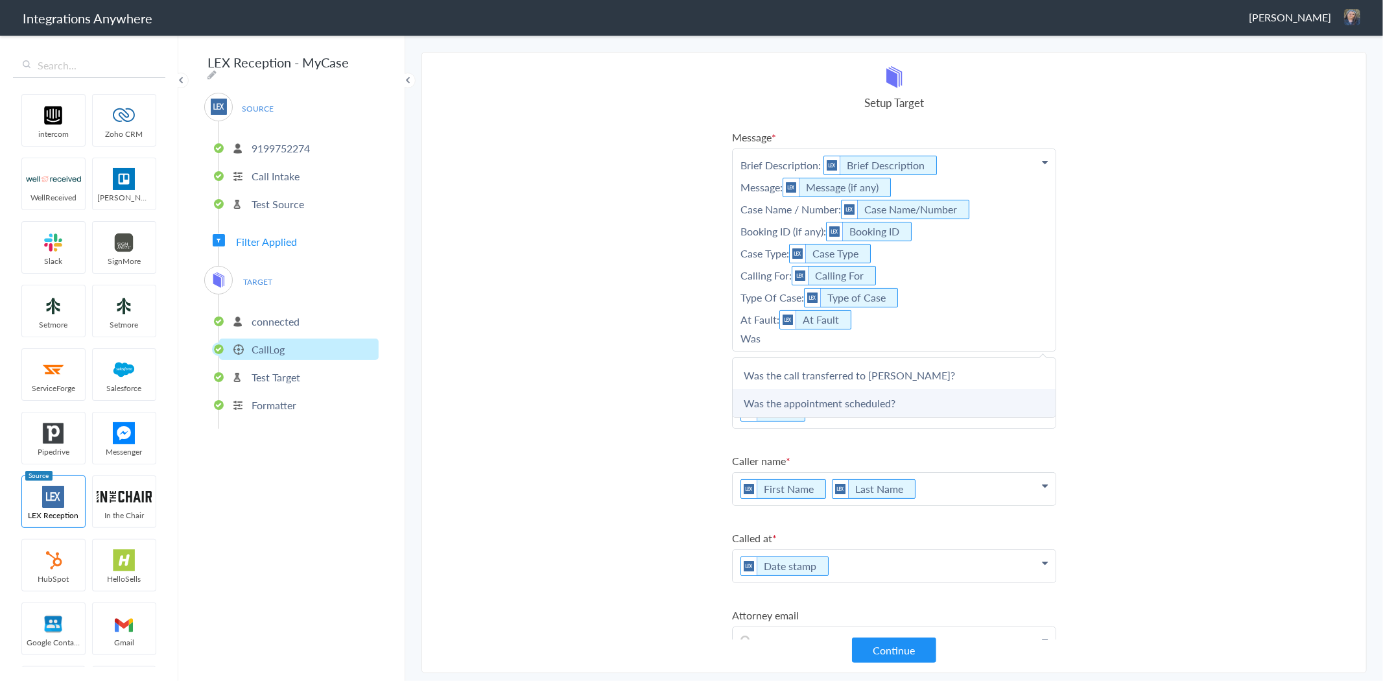
click at [867, 396] on link "Was the appointment scheduled?" at bounding box center [894, 403] width 323 height 28
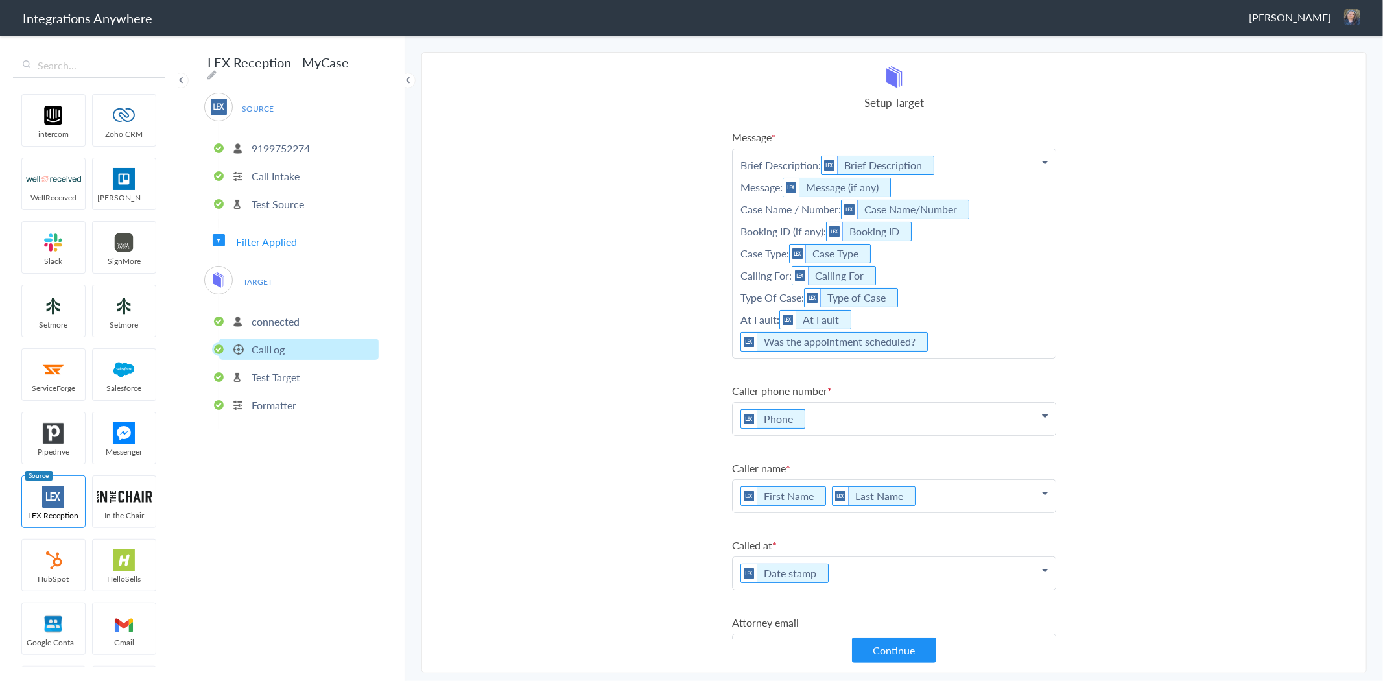
click at [737, 335] on p "Brief Description: Brief Description Message: Message (if any) Case Name / Numb…" at bounding box center [894, 253] width 323 height 209
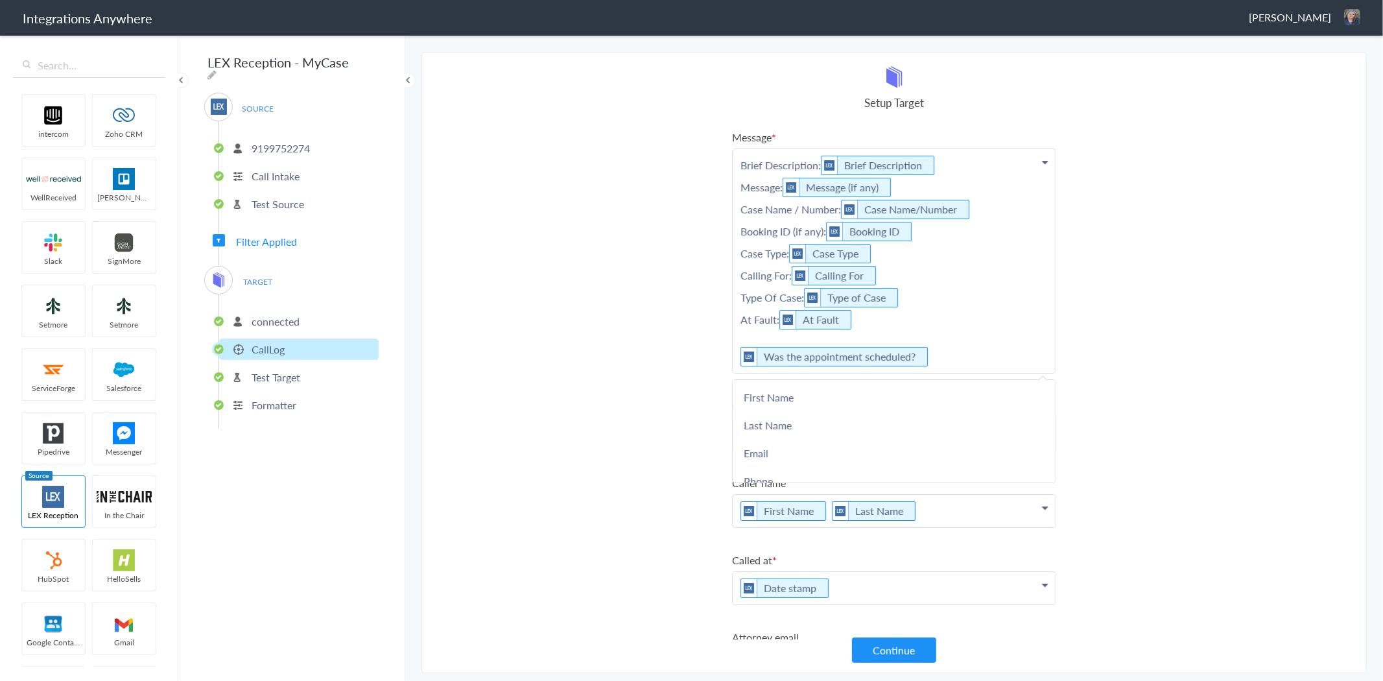
click at [759, 336] on p "Brief Description: Brief Description Message: Message (if any) Case Name / Numb…" at bounding box center [894, 261] width 323 height 224
click at [737, 352] on p "Brief Description: Brief Description Message: Message (if any) Case Name / Numb…" at bounding box center [894, 261] width 323 height 224
click at [966, 346] on p "Brief Description: Brief Description Message: Message (if any) Case Name / Numb…" at bounding box center [894, 261] width 323 height 224
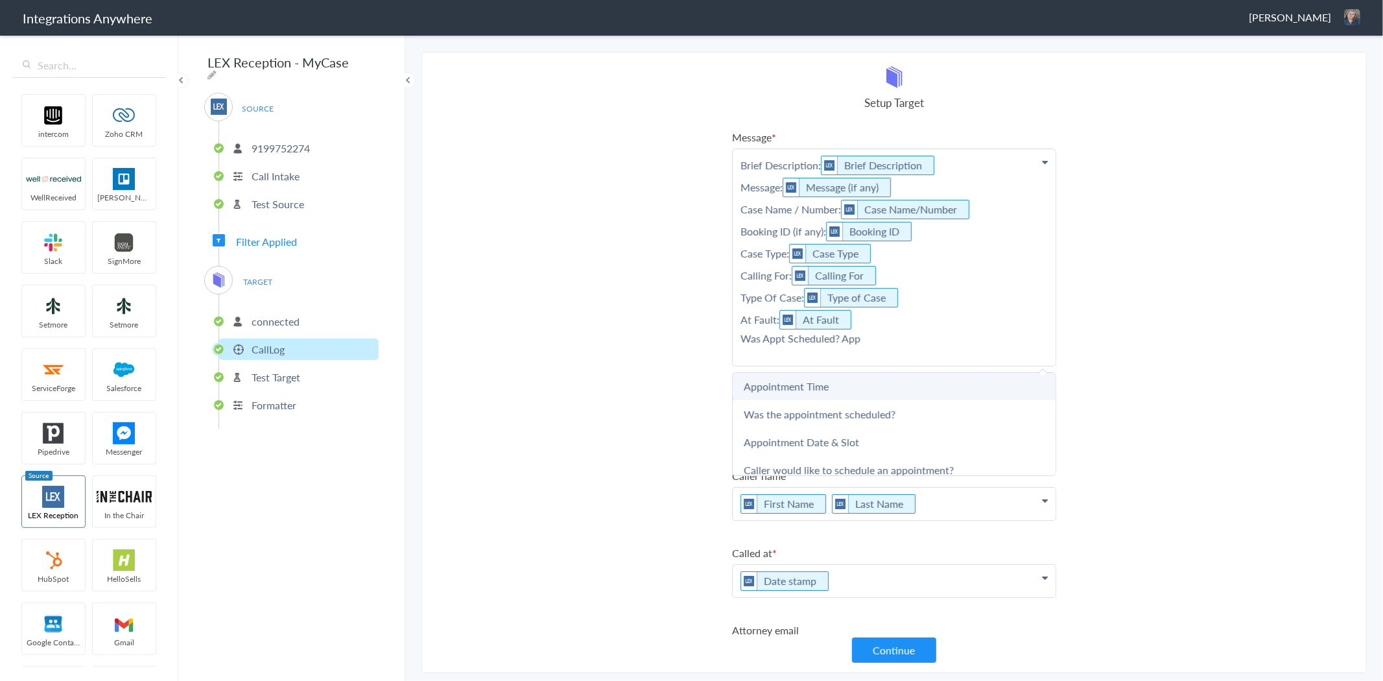
scroll to position [92, 0]
click at [874, 403] on link "Was the appointment scheduled?" at bounding box center [894, 410] width 323 height 28
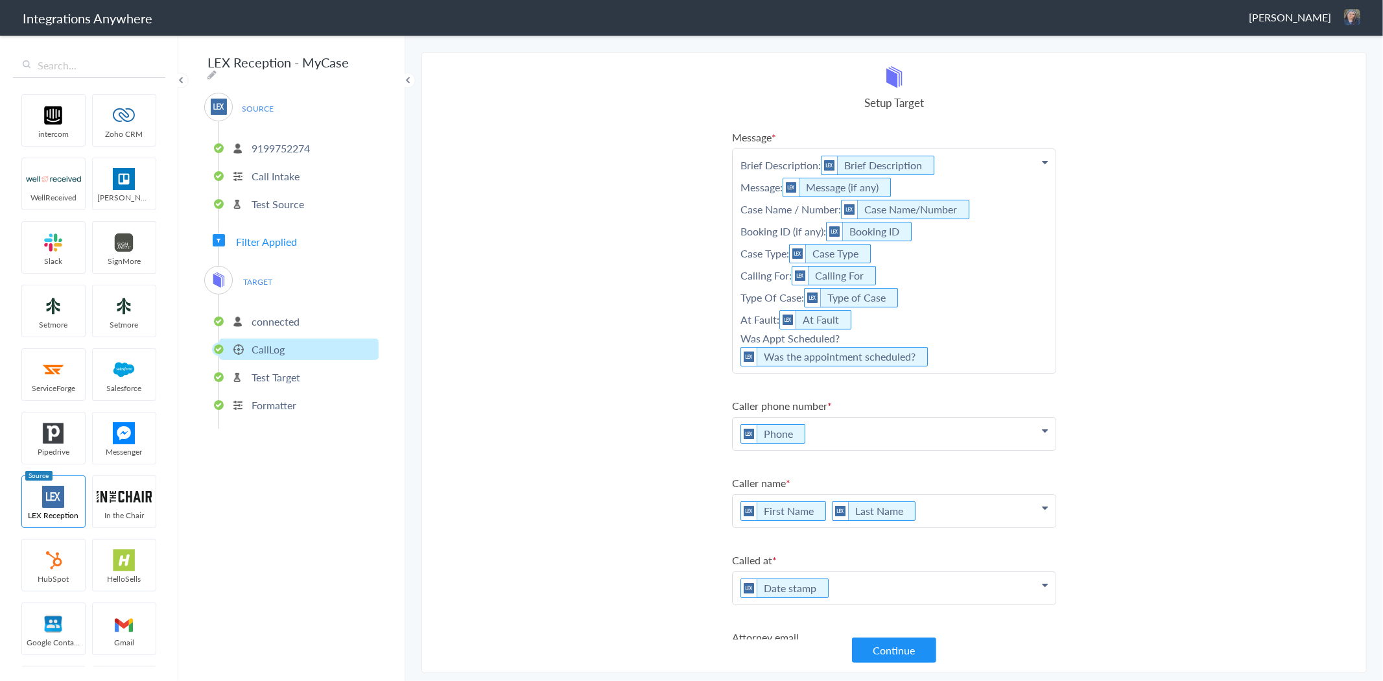
click at [954, 352] on p "Brief Description: Brief Description Message: Message (if any) Case Name / Numb…" at bounding box center [894, 261] width 323 height 224
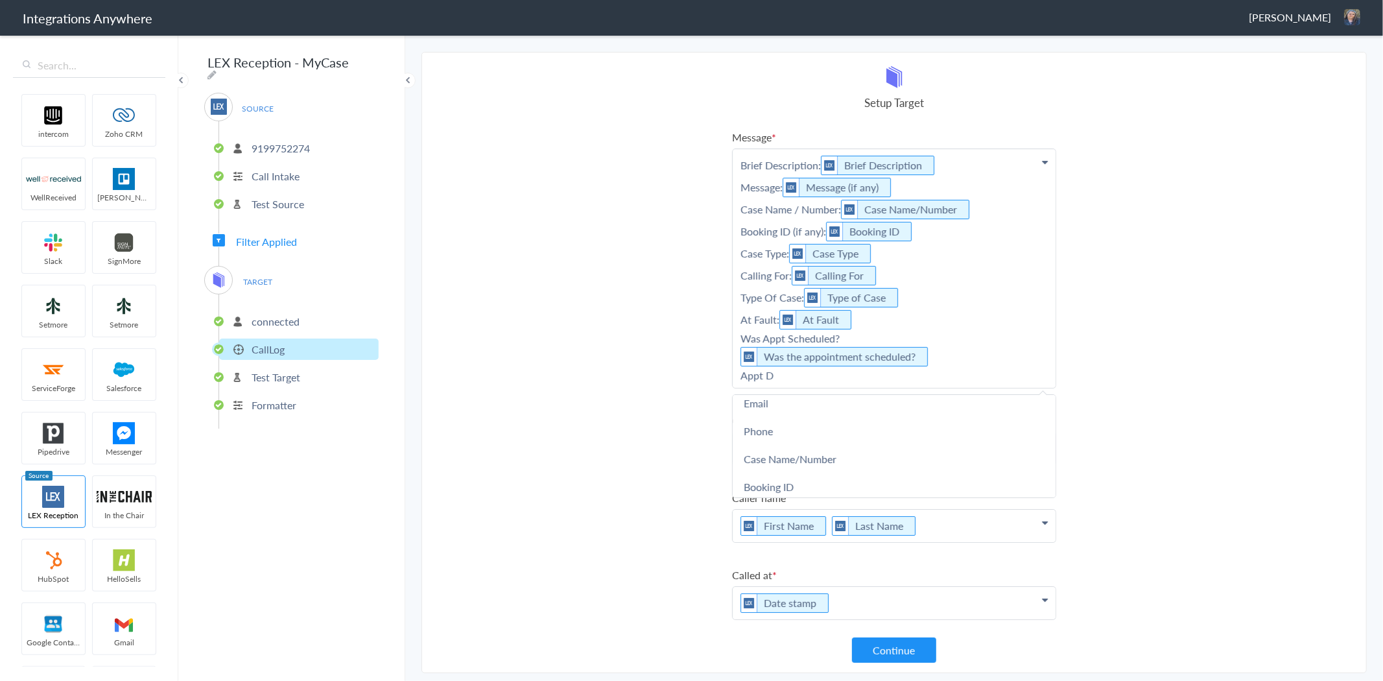
scroll to position [0, 0]
click at [839, 431] on link "Appointment Date" at bounding box center [894, 440] width 323 height 28
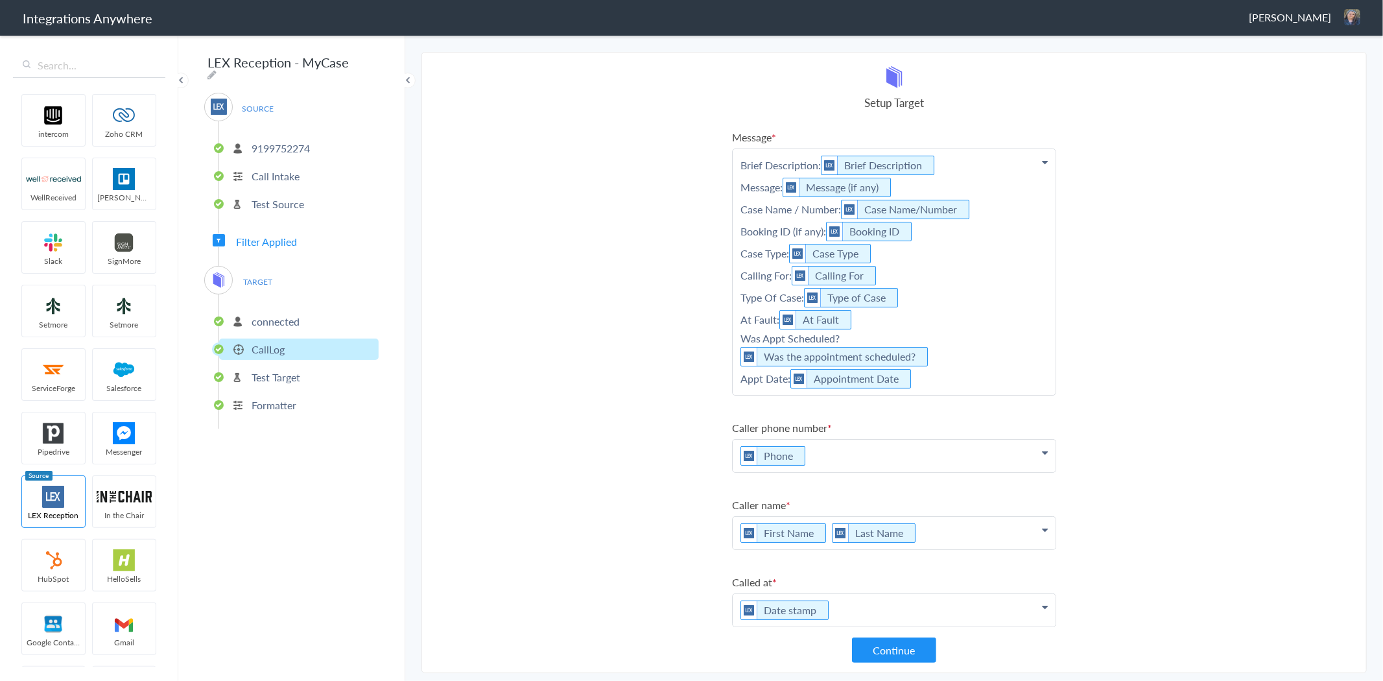
click at [944, 370] on p "Brief Description: Brief Description Message: Message (if any) Case Name / Numb…" at bounding box center [894, 272] width 323 height 246
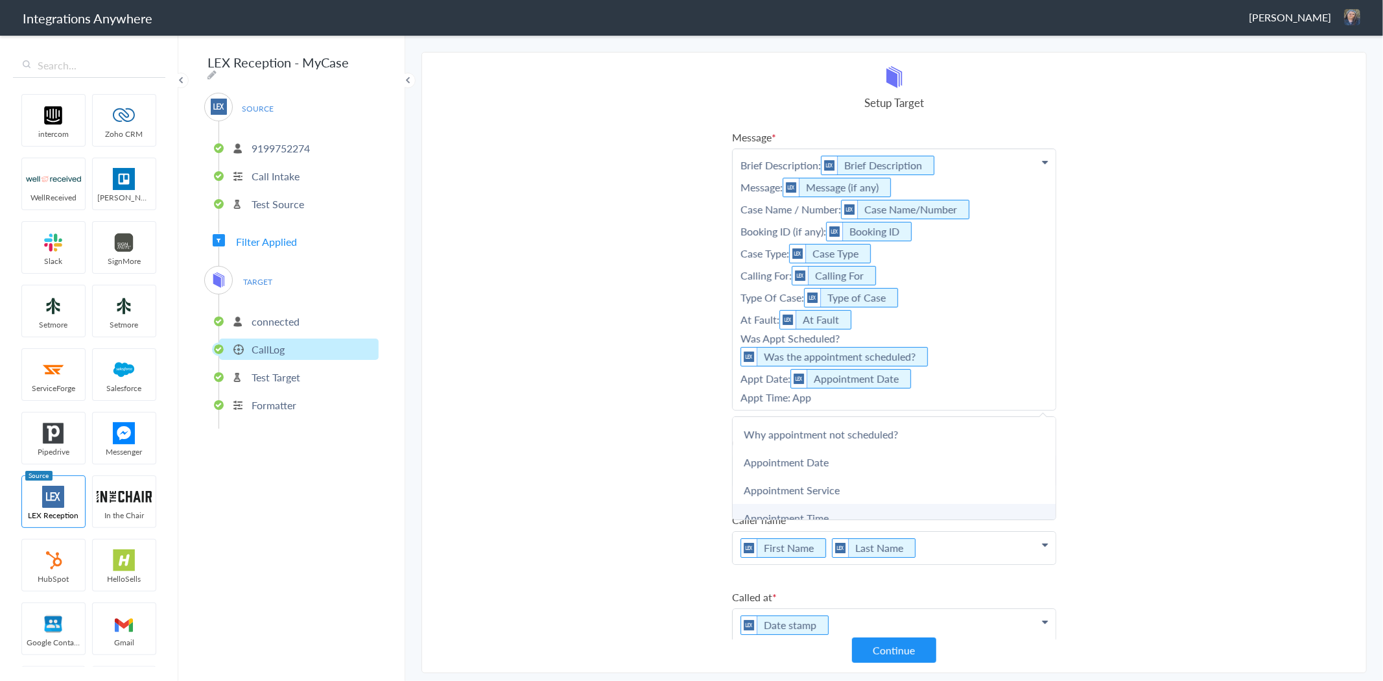
click at [844, 504] on link "Appointment Time" at bounding box center [894, 518] width 323 height 28
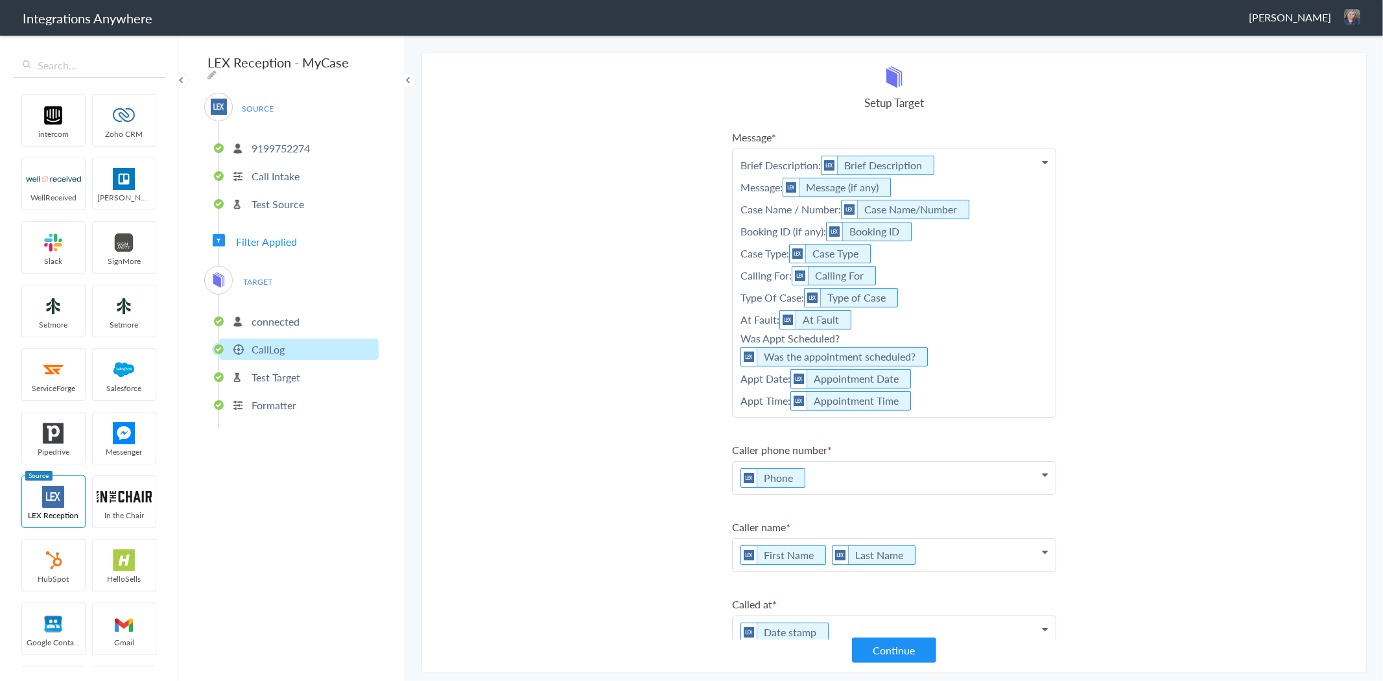
click at [980, 396] on p "Brief Description: Brief Description Message: Message (if any) Case Name / Numb…" at bounding box center [894, 283] width 323 height 268
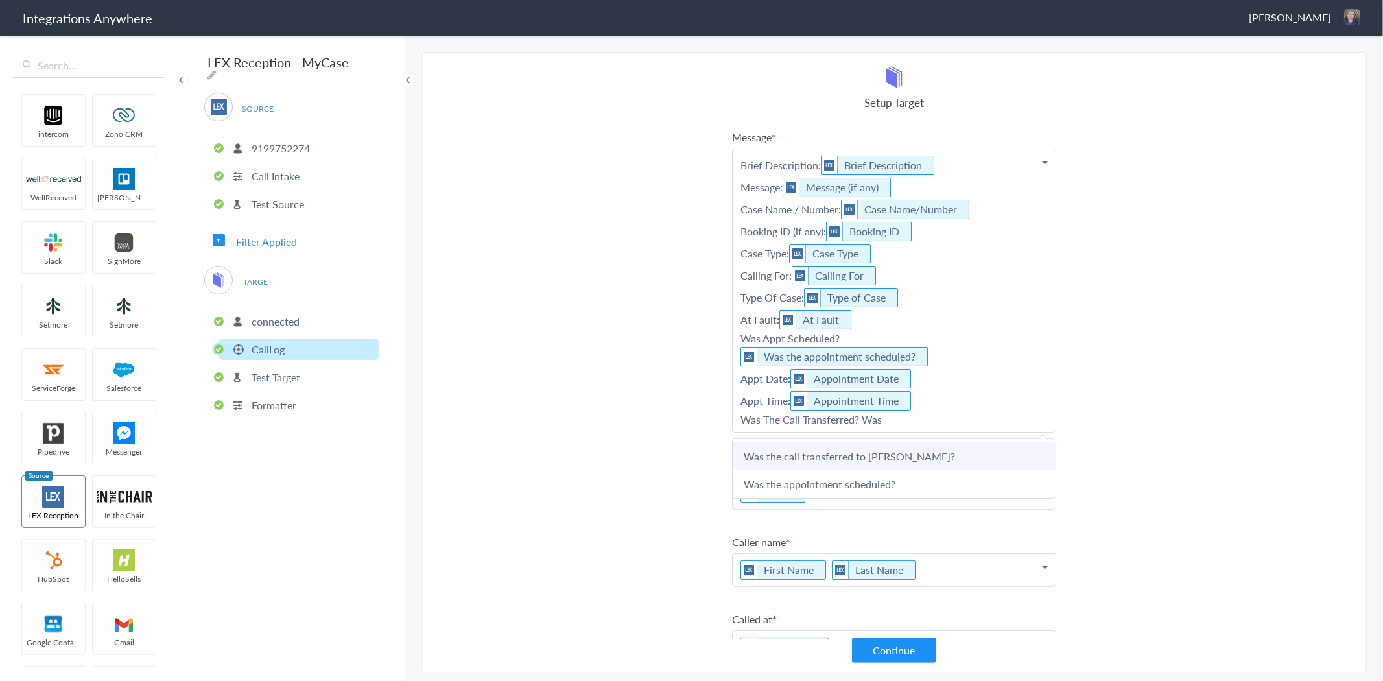
click at [905, 451] on link "Was the call transferred to [PERSON_NAME]?" at bounding box center [894, 456] width 323 height 28
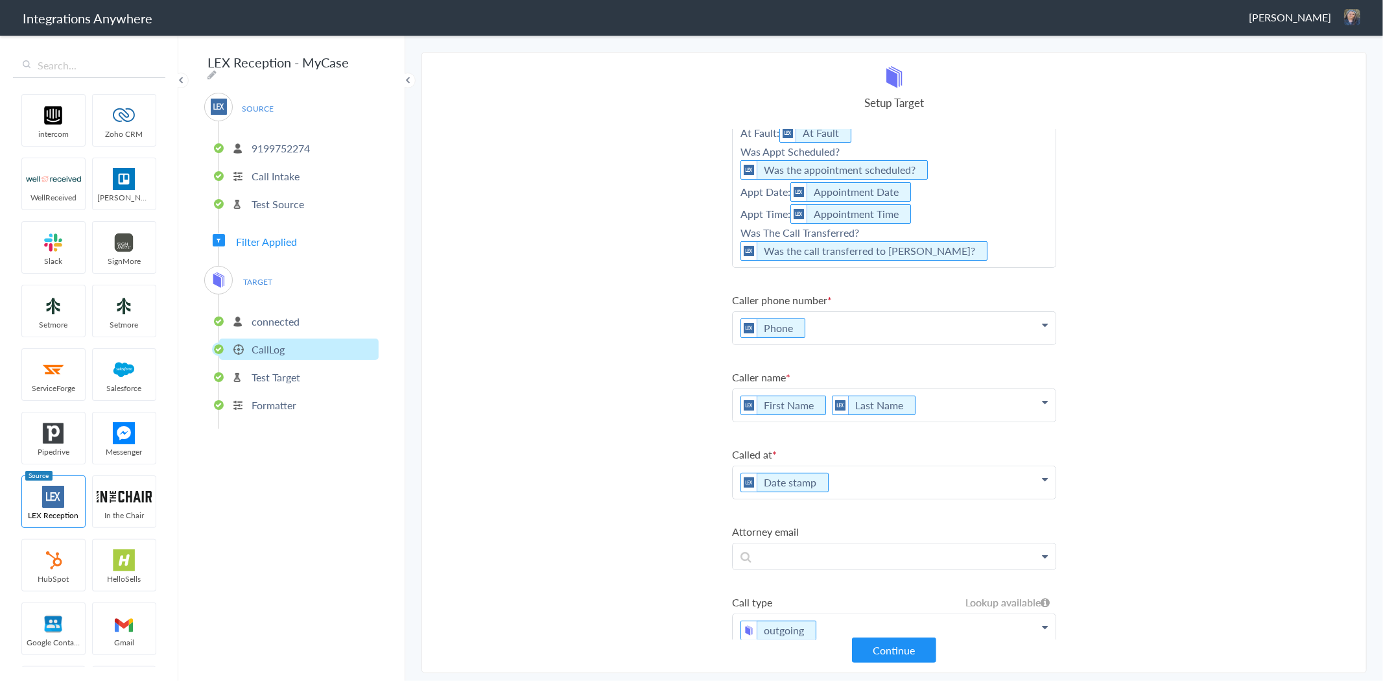
scroll to position [209, 0]
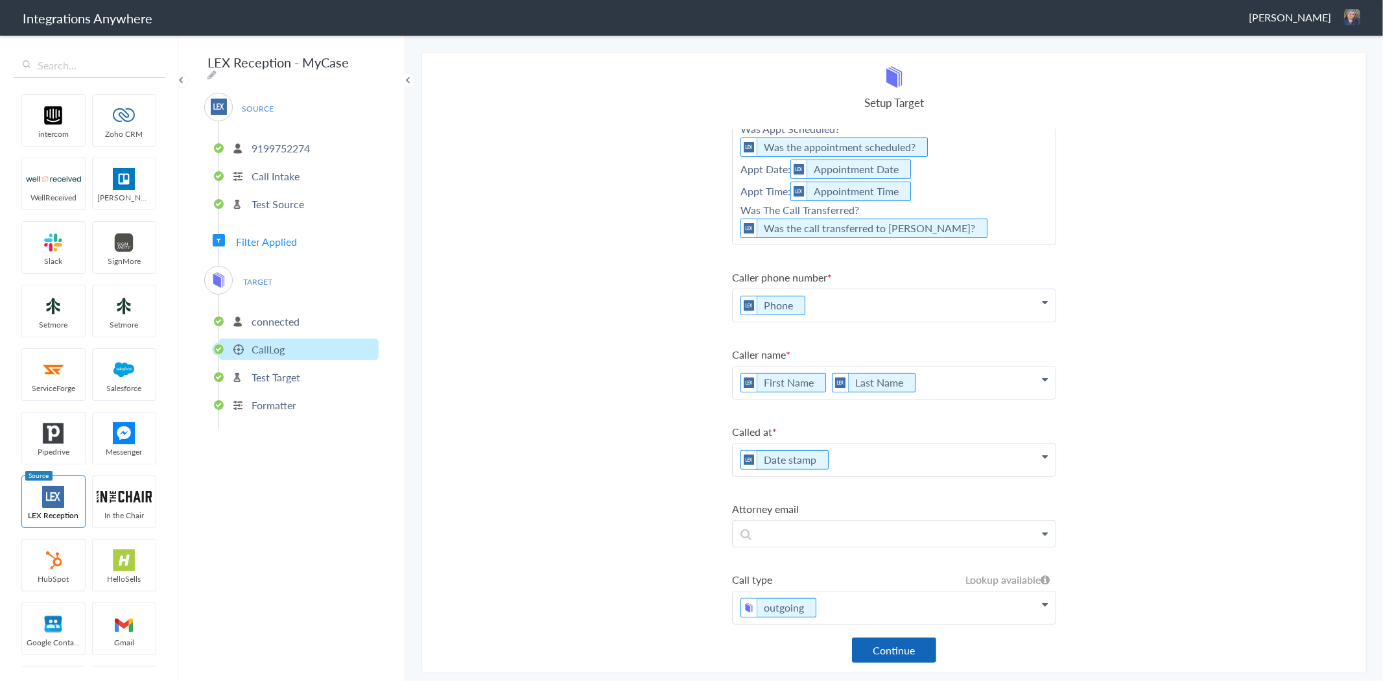
click at [904, 654] on button "Continue" at bounding box center [894, 650] width 84 height 25
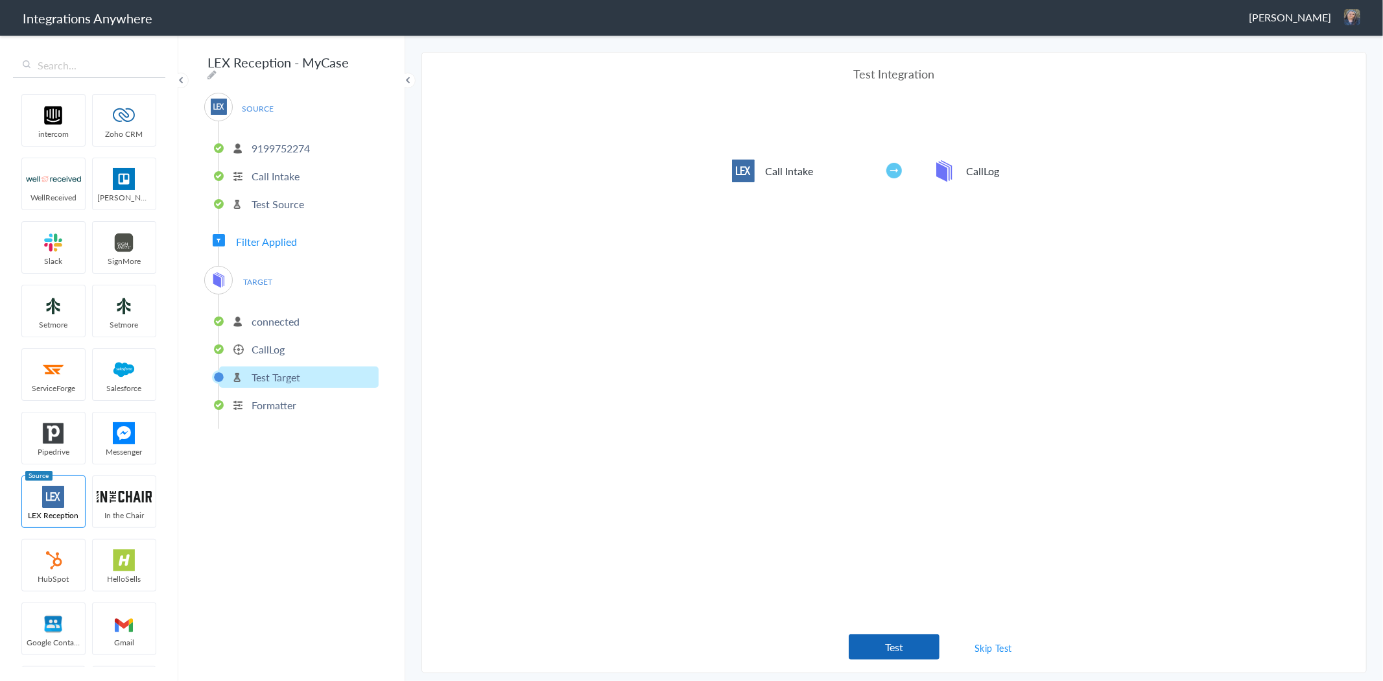
click at [919, 643] on button "Test" at bounding box center [894, 646] width 91 height 25
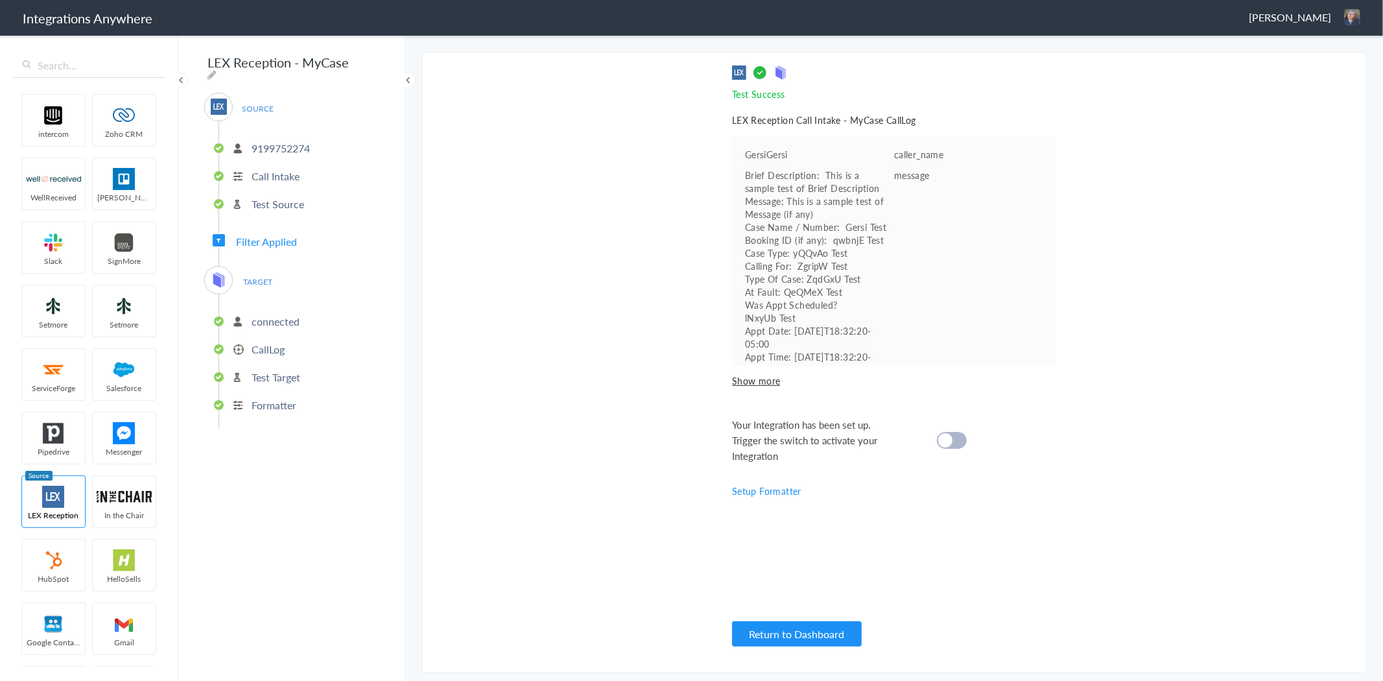
click at [957, 440] on div at bounding box center [952, 440] width 30 height 17
